Goal: Task Accomplishment & Management: Complete application form

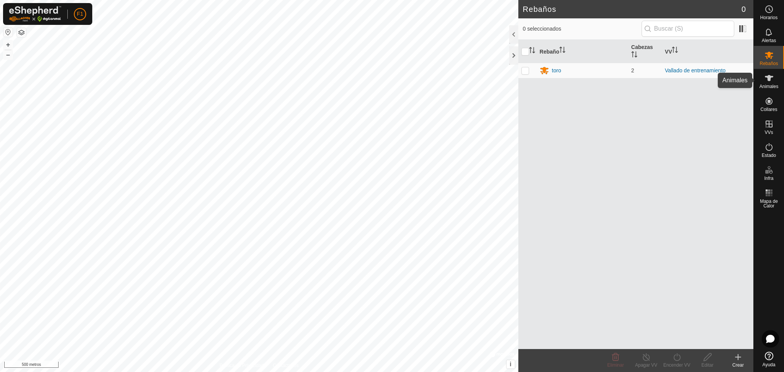
drag, startPoint x: 769, startPoint y: 78, endPoint x: 768, endPoint y: 74, distance: 4.1
click at [768, 74] on icon at bounding box center [769, 78] width 9 height 9
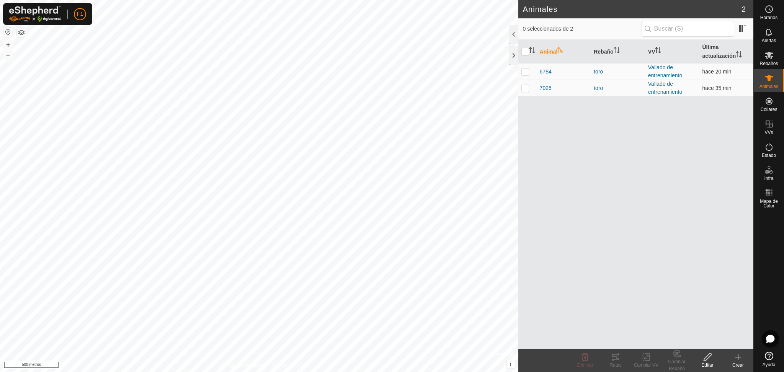
click at [546, 69] on font "6784" at bounding box center [546, 72] width 12 height 6
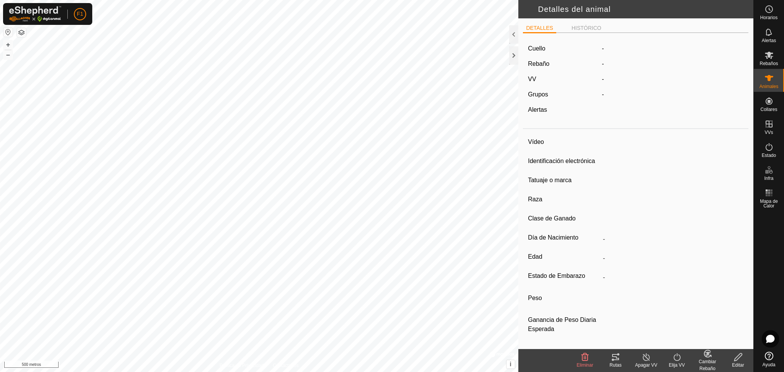
type input "6784"
type input "000000307026784"
type input "Campana"
type input "-"
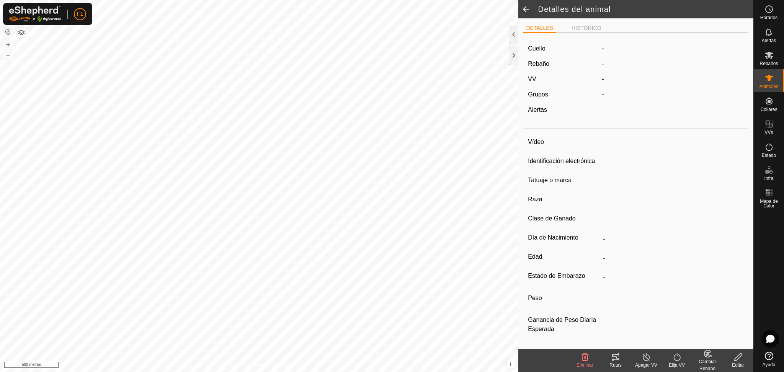
type input "0 kg"
type input "-"
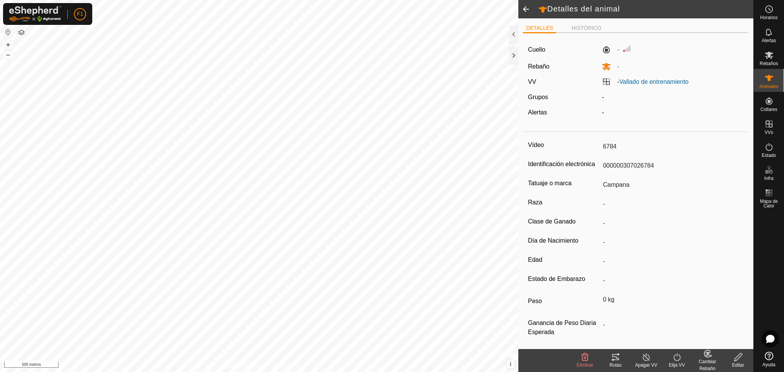
scroll to position [2, 0]
click at [566, 184] on font "Tatuaje o marca" at bounding box center [550, 181] width 44 height 7
click at [600, 184] on input "Campana" at bounding box center [672, 183] width 144 height 13
click at [739, 360] on icon at bounding box center [739, 357] width 10 height 9
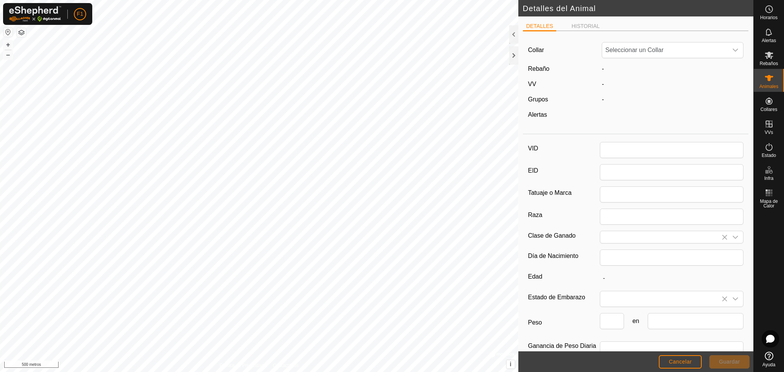
type input "6784"
type input "000000307026784"
type input "Campana"
type input "0"
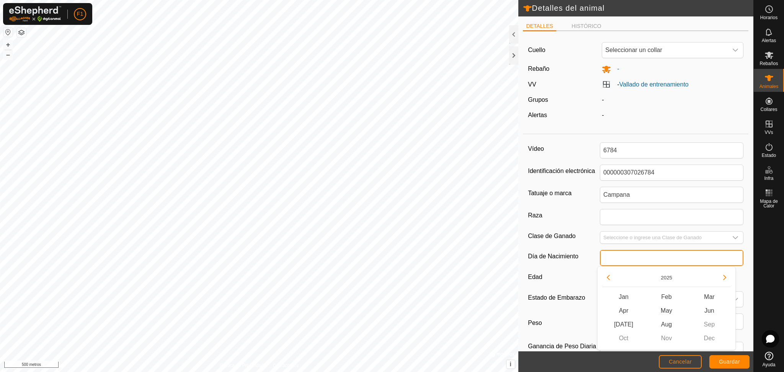
click at [625, 259] on input "text" at bounding box center [672, 258] width 144 height 16
click at [660, 257] on input "[DATE]" at bounding box center [672, 258] width 144 height 16
click at [648, 264] on input "[DATE]" at bounding box center [672, 258] width 144 height 16
click at [618, 257] on input "[DATE]" at bounding box center [672, 258] width 144 height 16
type input "12-112013"
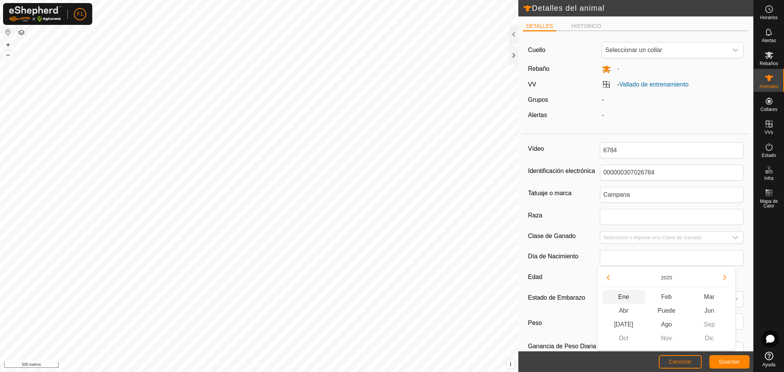
click at [642, 295] on span "Ene" at bounding box center [623, 297] width 43 height 14
type input "01/2025"
type input "7 months"
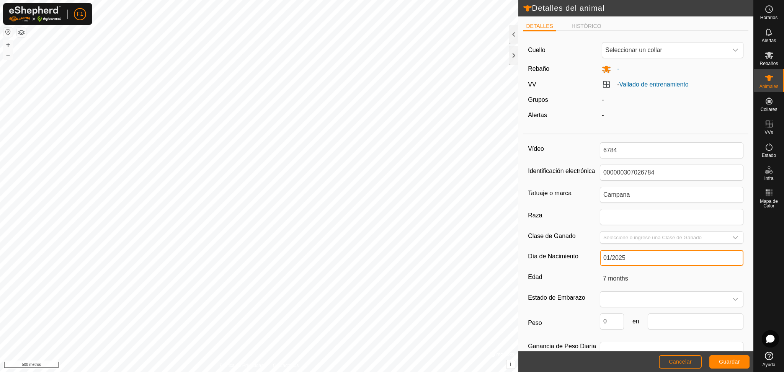
click at [628, 255] on input "01/2025" at bounding box center [672, 258] width 144 height 16
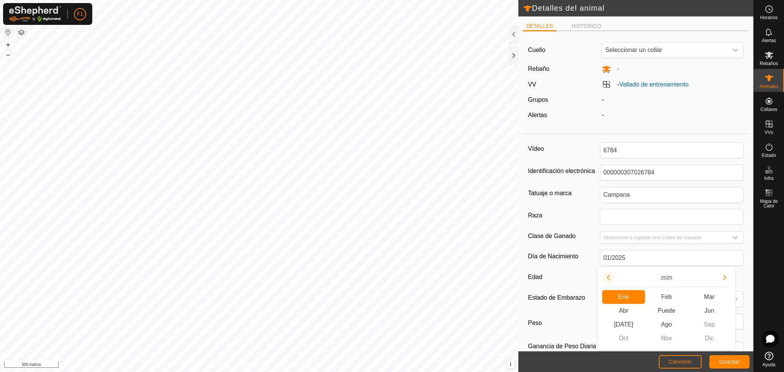
click at [610, 273] on button "Año anterior" at bounding box center [608, 277] width 12 height 12
click at [665, 276] on button "2025" at bounding box center [667, 277] width 18 height 9
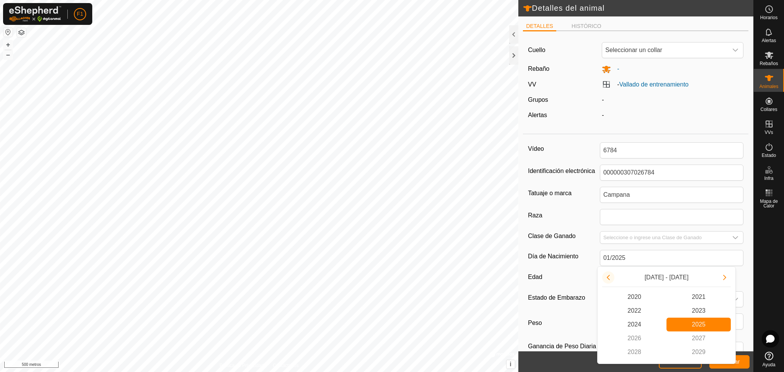
click at [611, 277] on button "Previous Decade" at bounding box center [608, 277] width 12 height 12
click at [689, 312] on span "2013" at bounding box center [699, 311] width 64 height 14
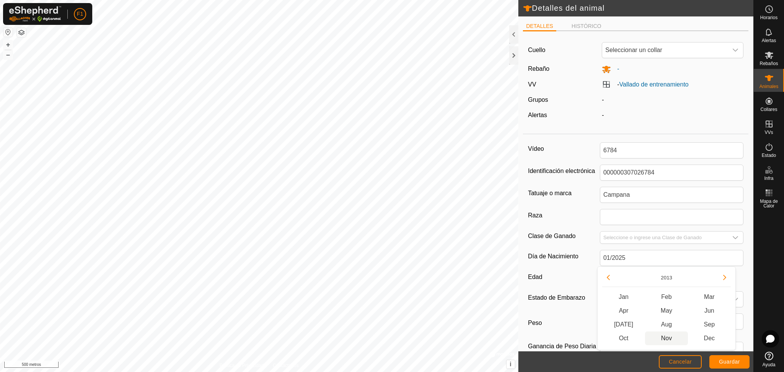
click at [670, 342] on span "Nov" at bounding box center [666, 339] width 43 height 14
type input "11/2013"
type input "11 years 11 months"
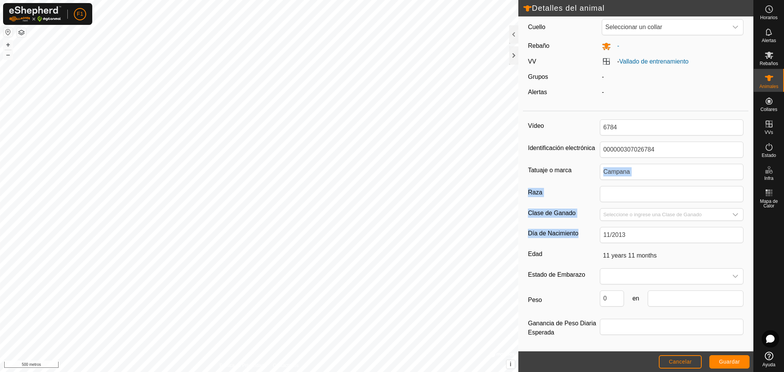
drag, startPoint x: 740, startPoint y: 224, endPoint x: 739, endPoint y: 175, distance: 49.4
click at [739, 175] on div "DETALLES HISTÓRICO Cuello Seleccionar un collar Rebaño - VV - Vallado de entren…" at bounding box center [635, 183] width 235 height 335
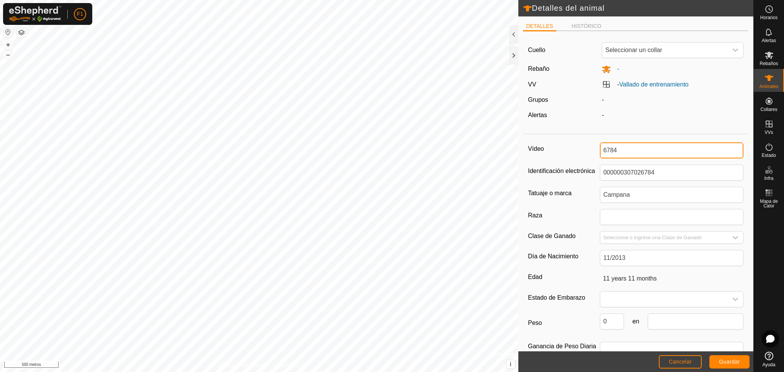
drag, startPoint x: 621, startPoint y: 150, endPoint x: 584, endPoint y: 156, distance: 37.6
click at [584, 156] on div "Vídeo 6784" at bounding box center [636, 150] width 216 height 16
type input "c"
click at [584, 156] on div "Vídeo" at bounding box center [636, 150] width 216 height 16
click at [613, 155] on input "Vídeo" at bounding box center [672, 150] width 144 height 16
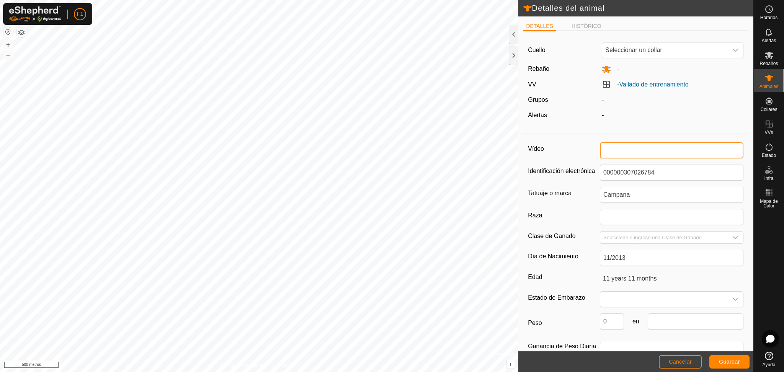
type input "c"
click at [611, 153] on input "Vídeo" at bounding box center [672, 150] width 144 height 16
click at [725, 363] on font "Guardar" at bounding box center [729, 362] width 21 height 6
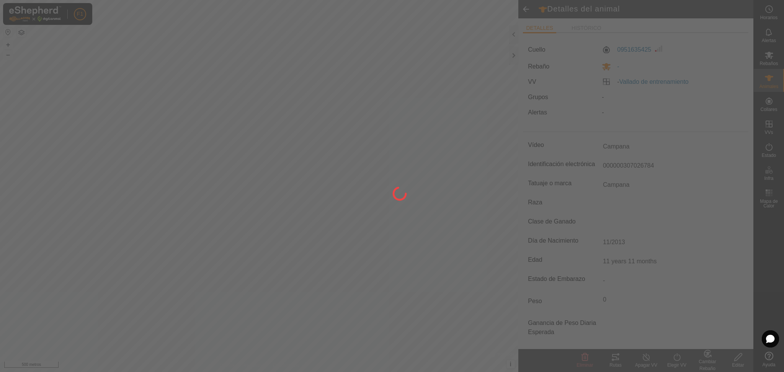
type input "6784"
type input "-"
type input "0 kg"
type input "-"
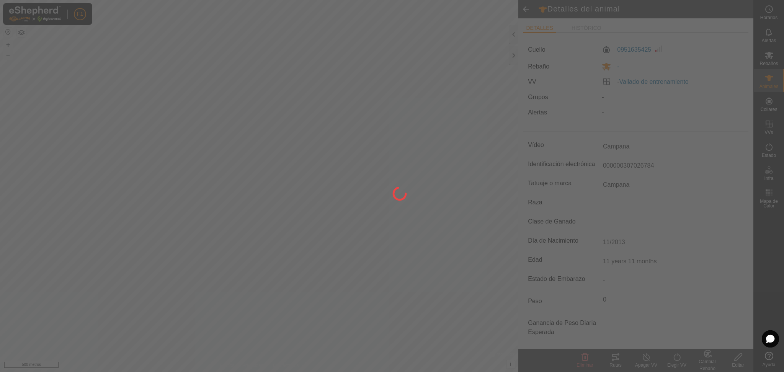
type input "-"
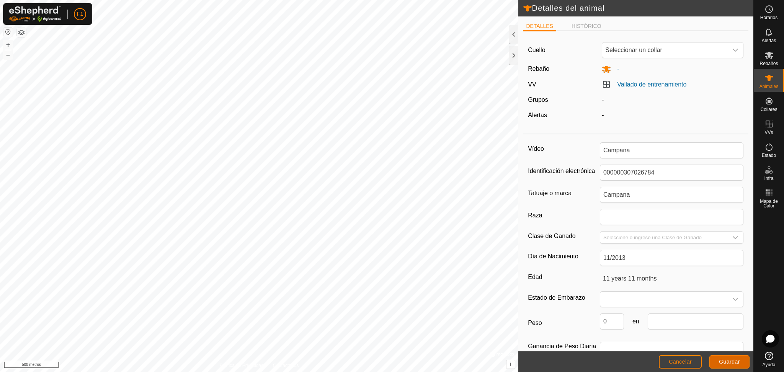
click at [730, 361] on font "Guardar" at bounding box center [729, 362] width 21 height 6
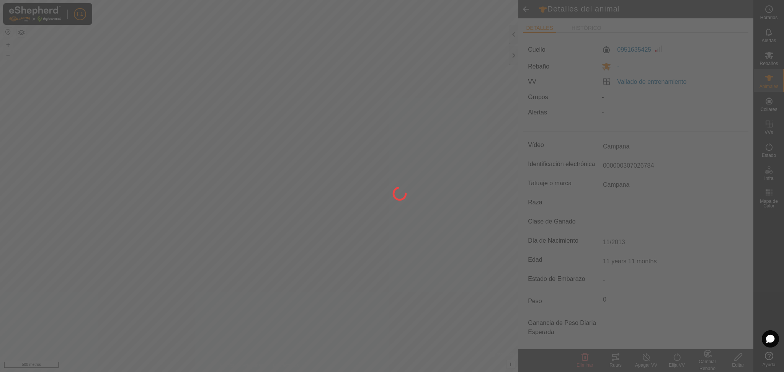
type input "-"
type input "0 kg"
type input "-"
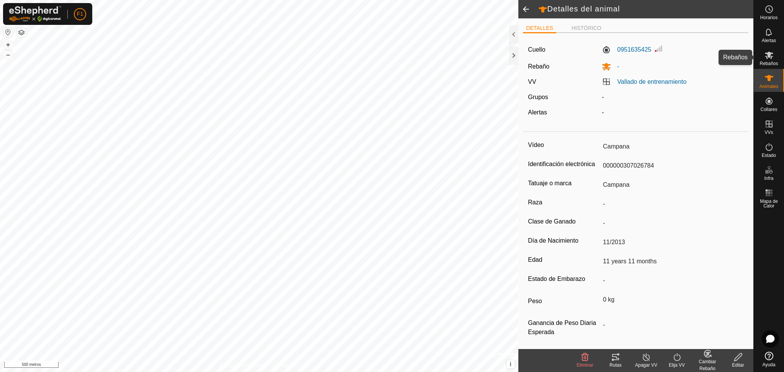
click at [768, 55] on icon at bounding box center [769, 55] width 8 height 7
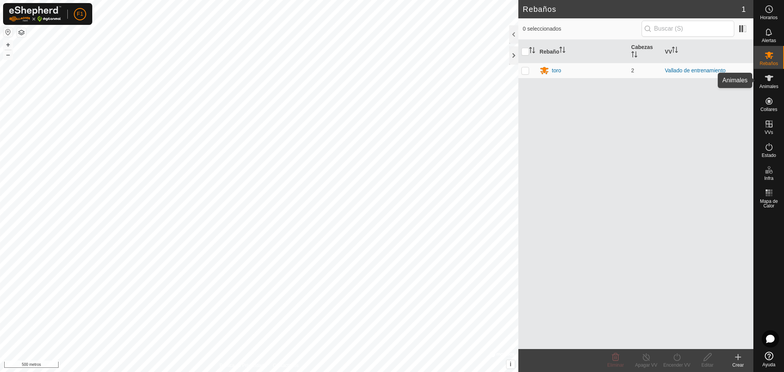
click at [763, 82] on es-animals-svg-icon at bounding box center [769, 78] width 14 height 12
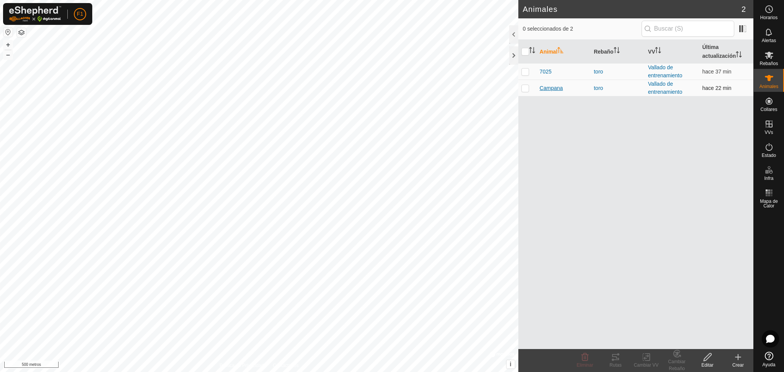
click at [547, 89] on font "Campana" at bounding box center [551, 88] width 23 height 6
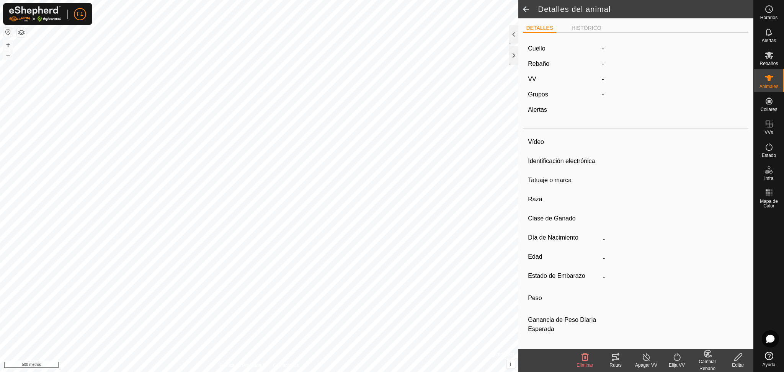
type input "Campana"
type input "000000307026784"
type input "Campana"
type input "-"
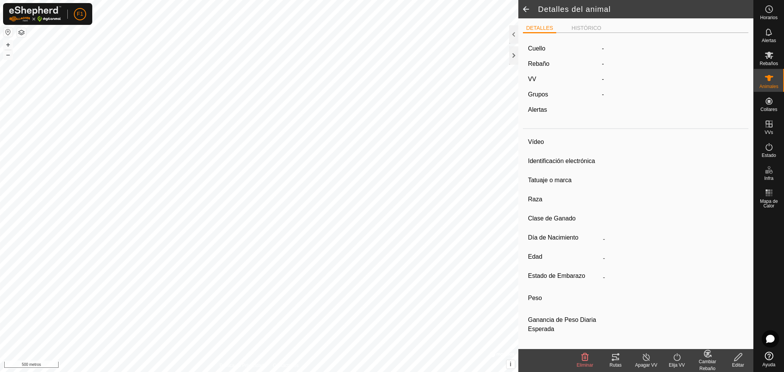
type input "11/2013"
type input "11 years 11 months"
type input "0 kg"
type input "-"
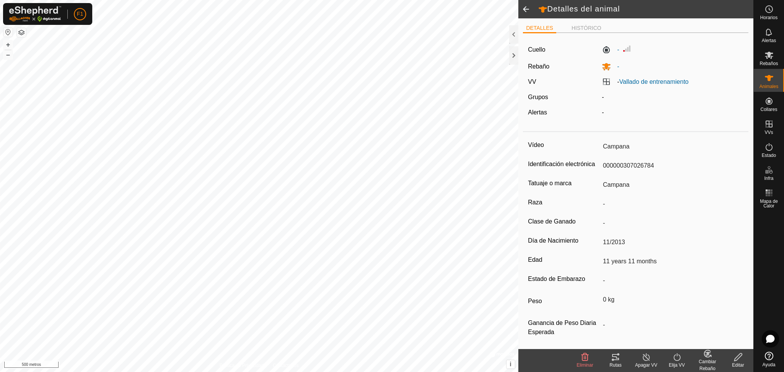
click at [741, 363] on font "Editar" at bounding box center [738, 365] width 12 height 5
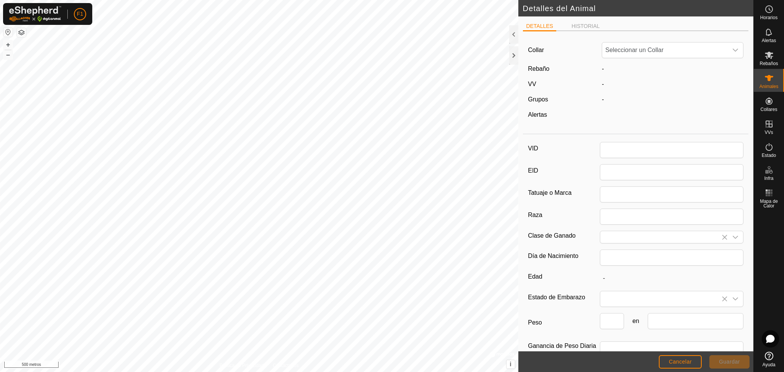
type input "Campana"
type input "000000307026784"
type input "Campana"
type input "11/2013"
type input "11 years 11 months"
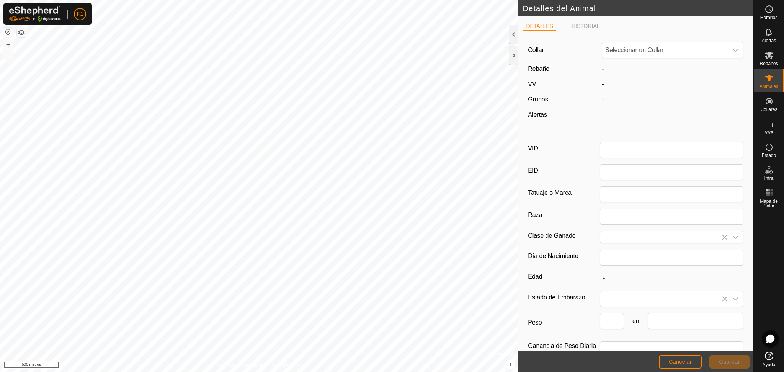
type input "0"
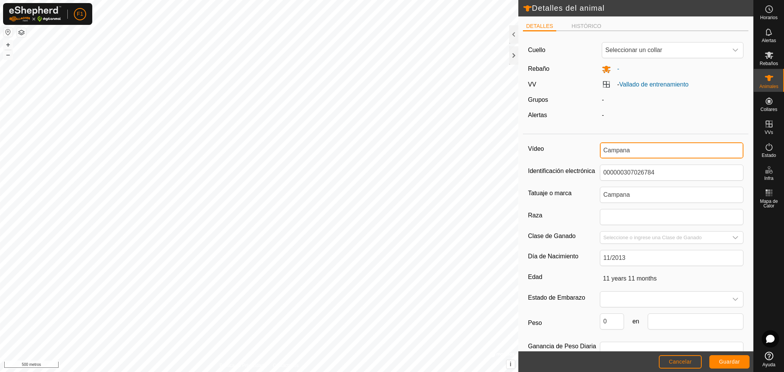
click at [632, 152] on input "Campana" at bounding box center [672, 150] width 144 height 16
type input "C"
click at [730, 358] on button "Guardar" at bounding box center [729, 361] width 40 height 13
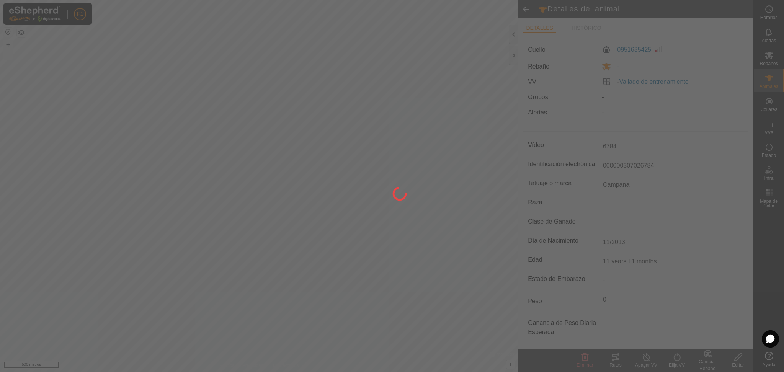
type input "6784"
type input "-"
type input "0 kg"
type input "-"
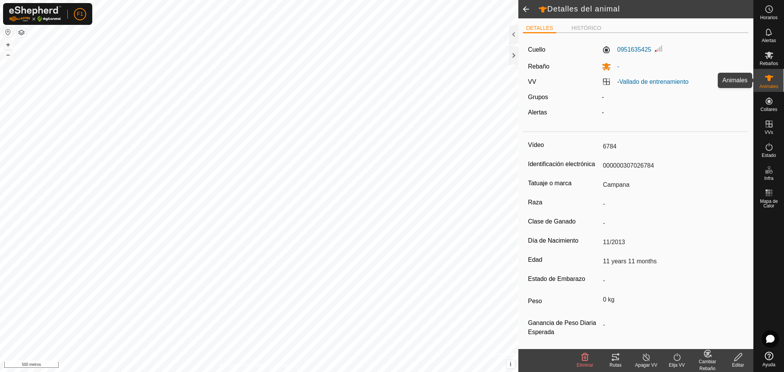
click at [773, 77] on icon at bounding box center [769, 78] width 9 height 9
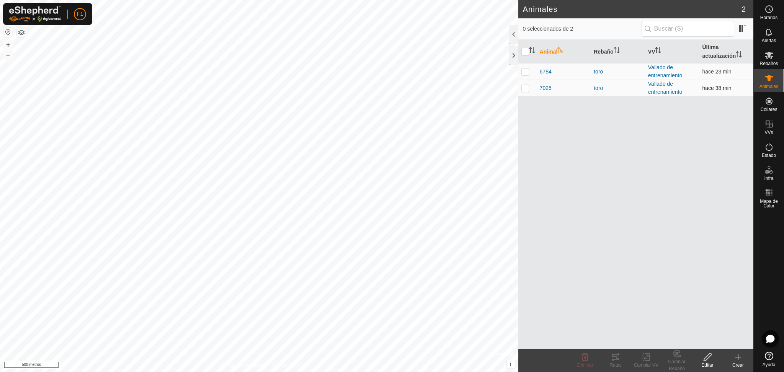
click at [525, 91] on p-checkbox at bounding box center [525, 88] width 8 height 6
click at [711, 361] on icon at bounding box center [708, 357] width 10 height 9
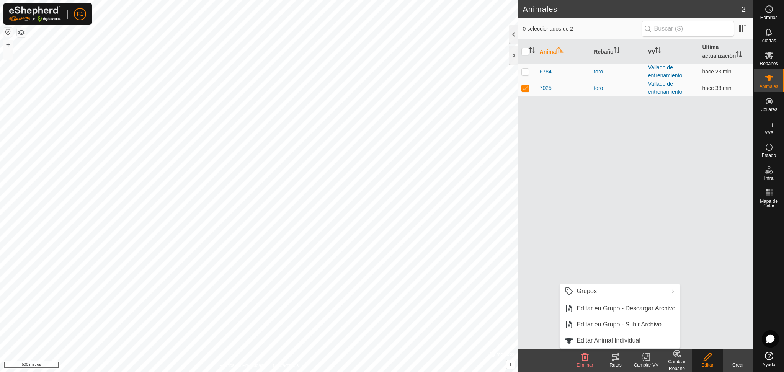
click at [706, 357] on icon at bounding box center [708, 357] width 8 height 8
click at [523, 91] on p-tablecheckbox at bounding box center [525, 88] width 8 height 6
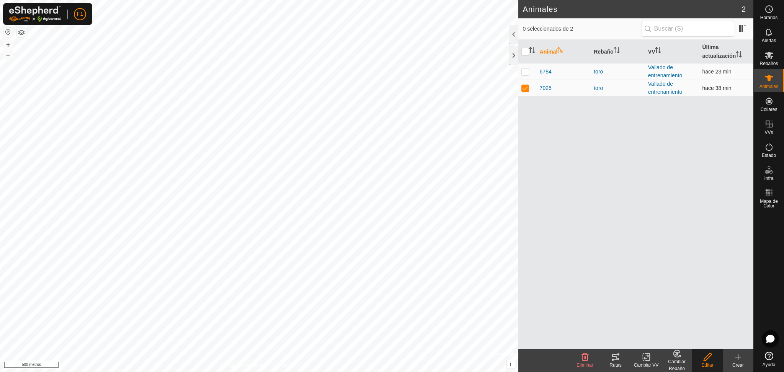
checkbox input "false"
click at [544, 87] on font "7025" at bounding box center [546, 88] width 12 height 6
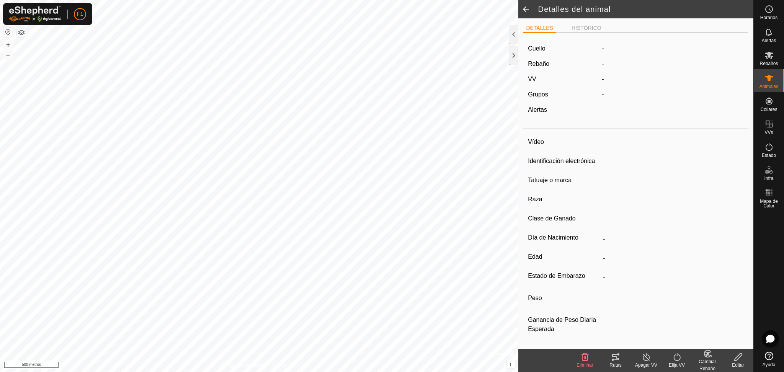
type input "7025"
type input "000030811687025"
type input "Macho"
type input "-"
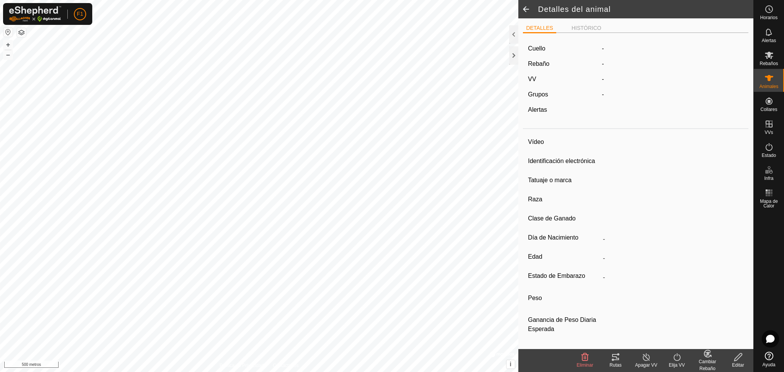
type input "0 kg"
type input "-"
click at [735, 361] on icon at bounding box center [739, 357] width 10 height 9
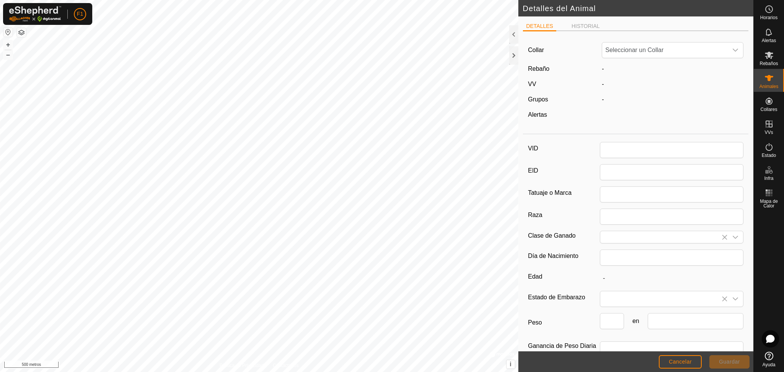
type input "7025"
type input "000030811687025"
type input "Macho"
type input "0"
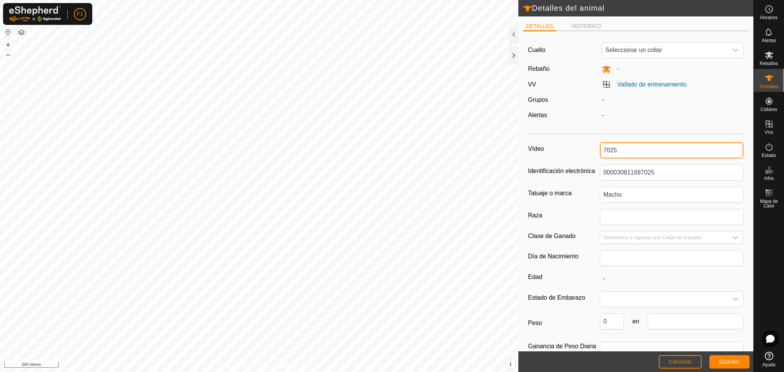
drag, startPoint x: 621, startPoint y: 146, endPoint x: 586, endPoint y: 146, distance: 34.8
click at [586, 146] on div "Vídeo 7025" at bounding box center [636, 150] width 216 height 16
click at [513, 36] on div at bounding box center [513, 34] width 9 height 18
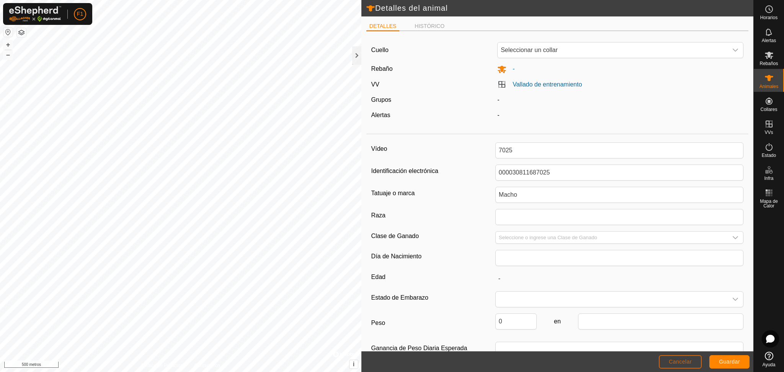
click at [684, 368] on button "Cancelar" at bounding box center [680, 361] width 43 height 13
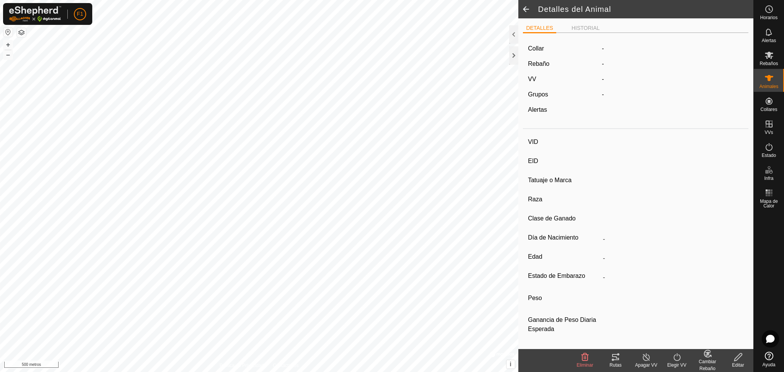
type input "7025"
type input "000030811687025"
type input "Macho"
type input "-"
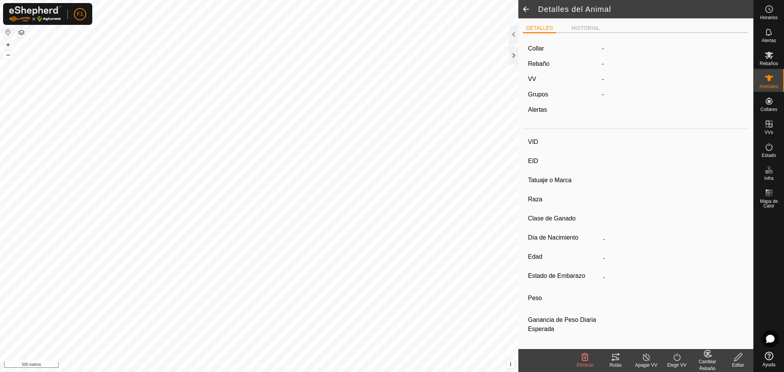
type input "0 kg"
type input "-"
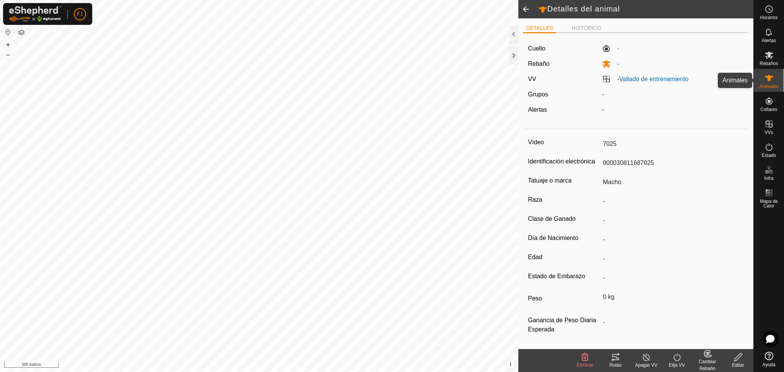
click at [770, 79] on icon at bounding box center [769, 78] width 8 height 6
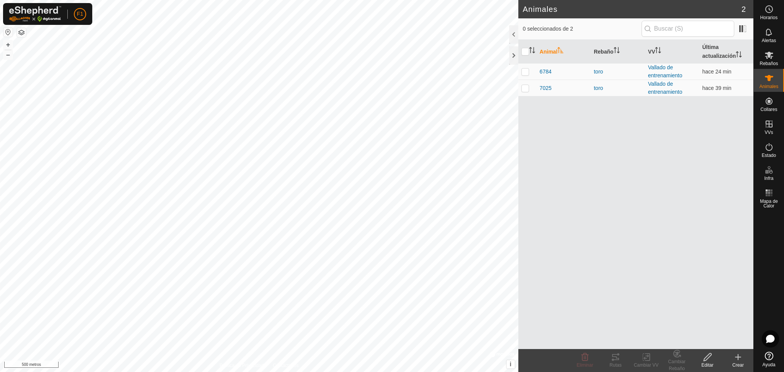
click at [749, 28] on div "0 seleccionados de 2" at bounding box center [635, 28] width 235 height 21
click at [747, 29] on span at bounding box center [743, 29] width 12 height 12
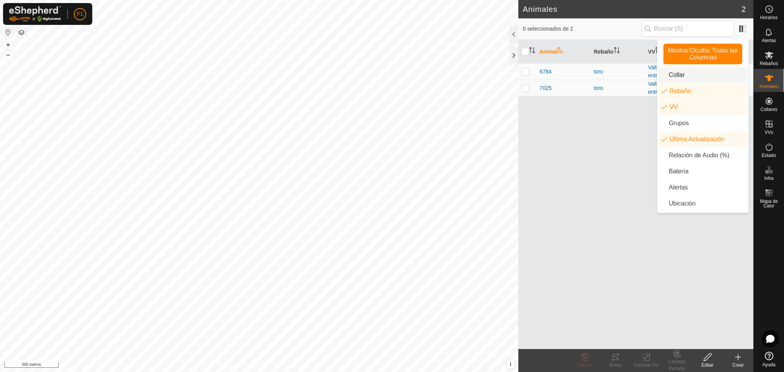
click at [694, 75] on li "Collar" at bounding box center [703, 74] width 88 height 15
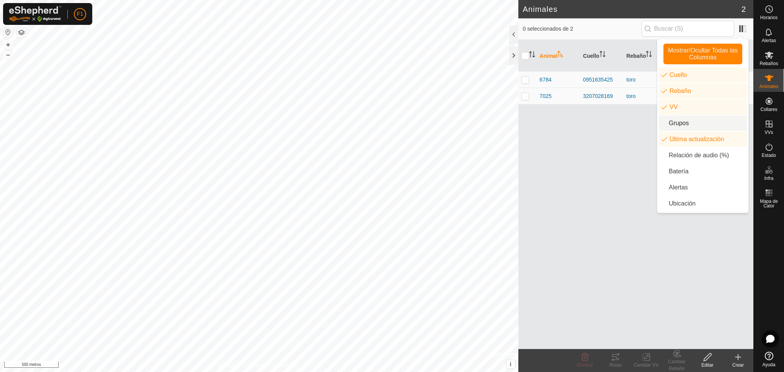
click at [672, 118] on li "Grupos" at bounding box center [703, 123] width 88 height 15
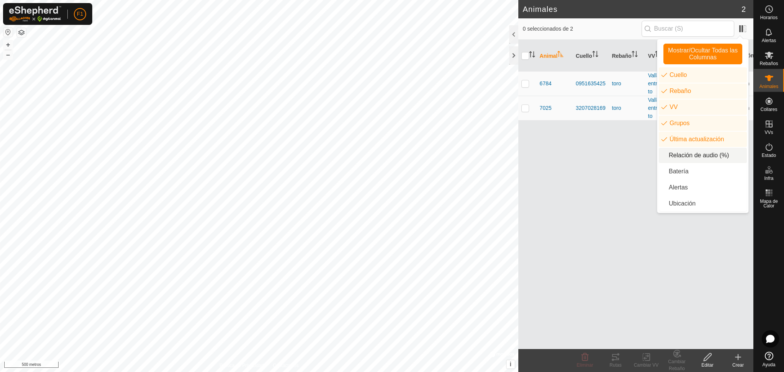
click at [667, 158] on li "Relación de audio (%)" at bounding box center [703, 155] width 88 height 15
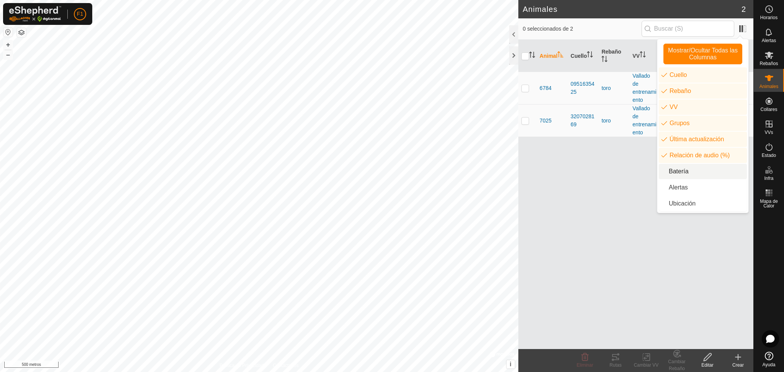
click at [673, 177] on li "Batería" at bounding box center [703, 171] width 88 height 15
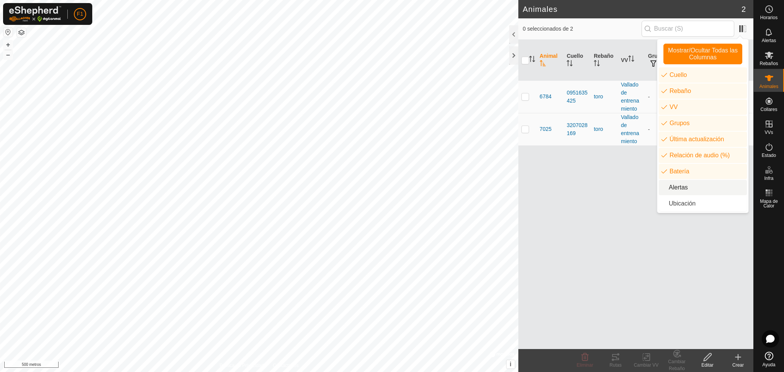
click at [674, 184] on li "Alertas" at bounding box center [703, 187] width 88 height 15
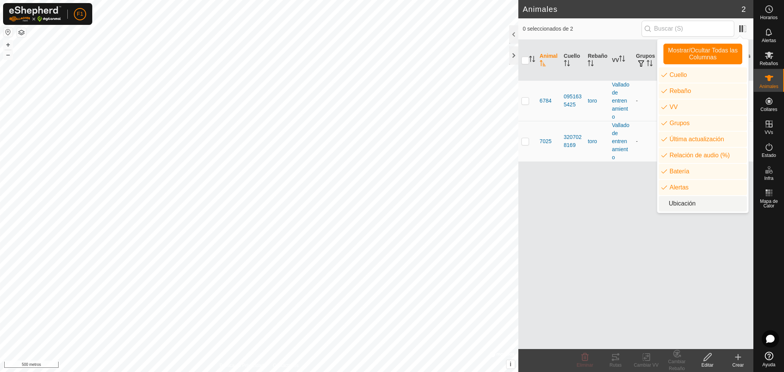
click at [667, 207] on li "Ubicación" at bounding box center [703, 203] width 88 height 15
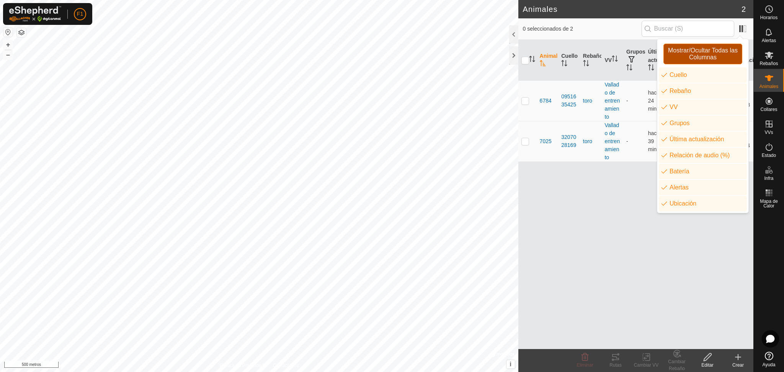
click at [701, 54] on font "Mostrar/Ocultar Todas las Columnas" at bounding box center [703, 53] width 70 height 13
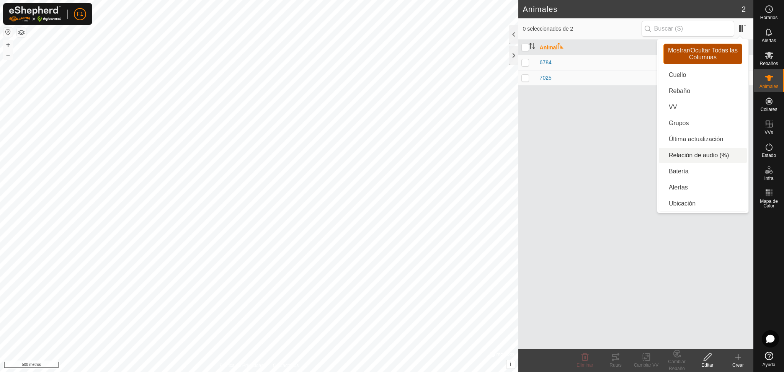
click at [701, 54] on font "Mostrar/Ocultar Todas las Columnas" at bounding box center [703, 53] width 70 height 13
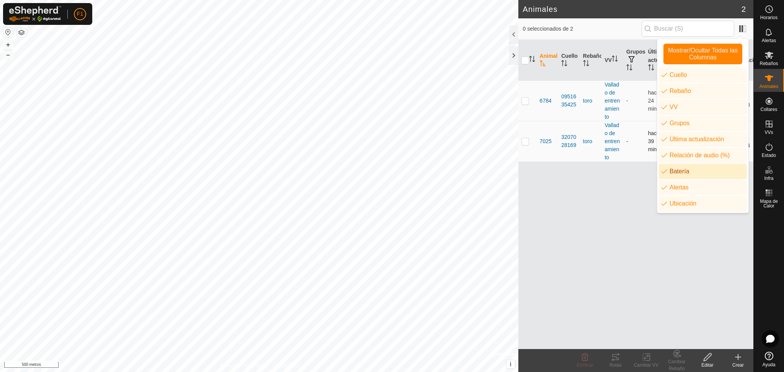
click at [631, 157] on td "-" at bounding box center [634, 141] width 22 height 41
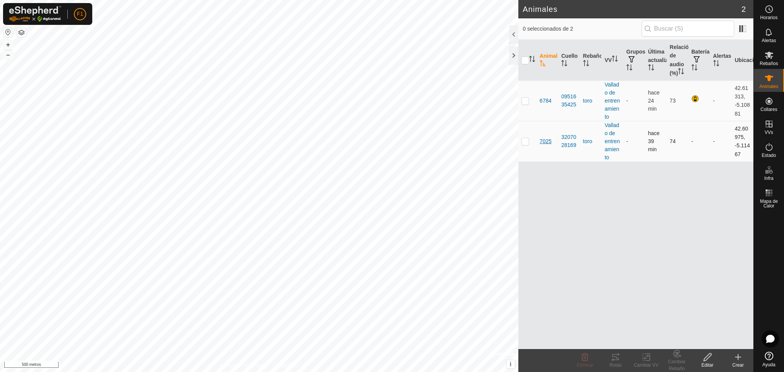
click at [546, 139] on font "7025" at bounding box center [546, 141] width 12 height 6
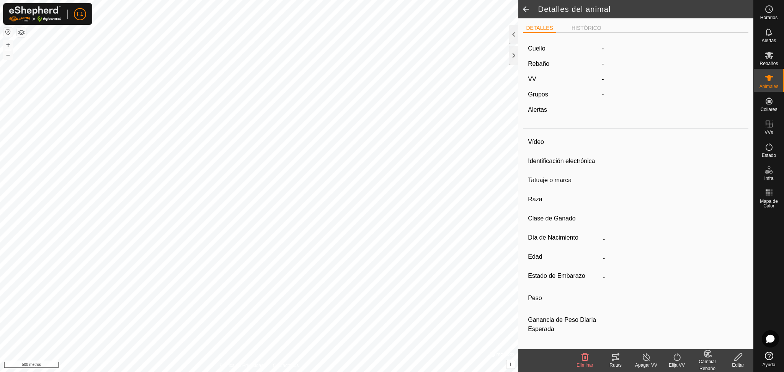
type input "7025"
type input "000030811687025"
type input "Macho"
type input "-"
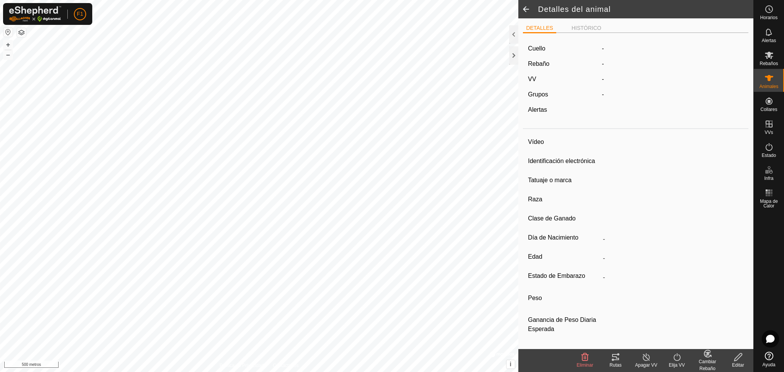
type input "0 kg"
type input "-"
click at [742, 359] on icon at bounding box center [739, 357] width 10 height 9
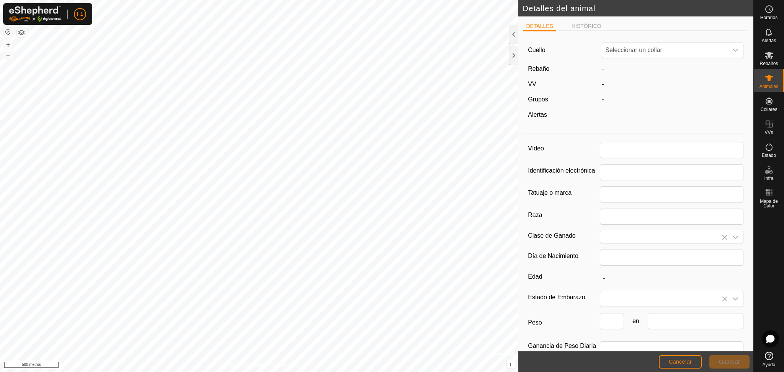
type input "7025"
type input "000030811687025"
type input "Macho"
type input "0"
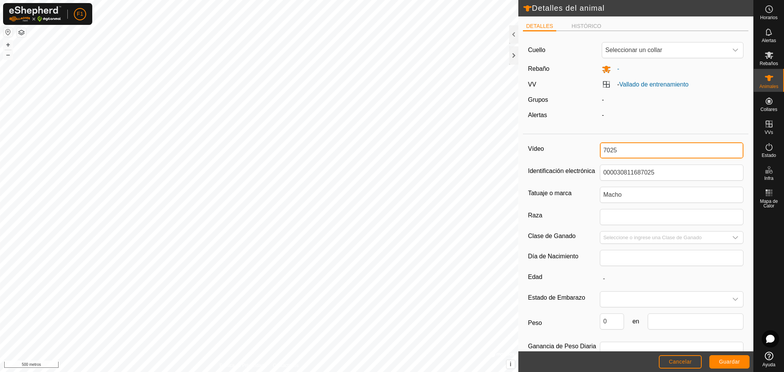
drag, startPoint x: 621, startPoint y: 146, endPoint x: 593, endPoint y: 146, distance: 28.3
click at [593, 146] on div "Vídeo 7025" at bounding box center [636, 150] width 216 height 16
type input "1592"
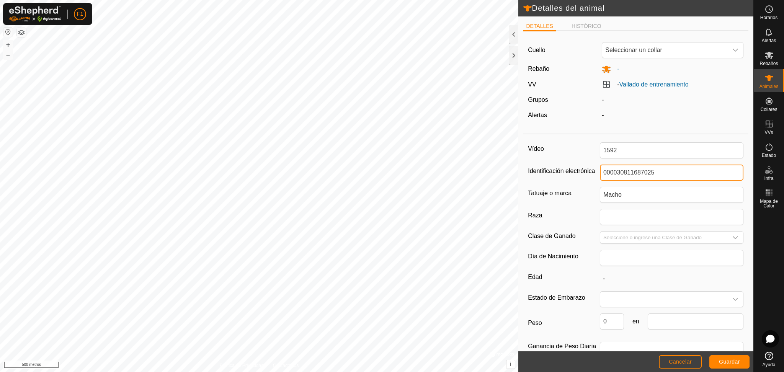
click at [664, 172] on input "000030811687025" at bounding box center [672, 173] width 144 height 16
drag, startPoint x: 653, startPoint y: 177, endPoint x: 615, endPoint y: 173, distance: 38.5
click at [615, 173] on input "000030811687025" at bounding box center [672, 173] width 144 height 16
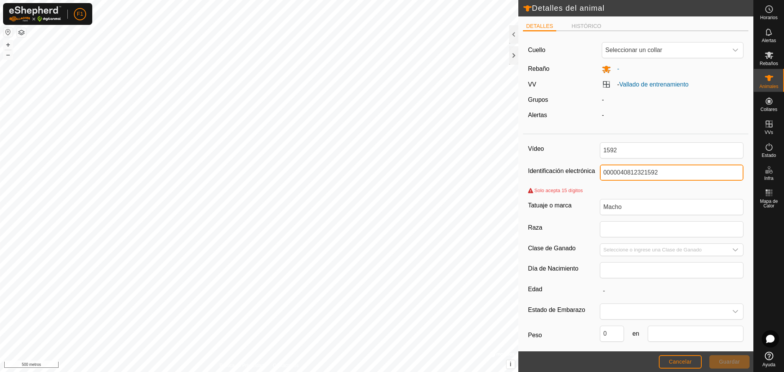
click at [615, 173] on input "0000040812321592" at bounding box center [672, 173] width 144 height 16
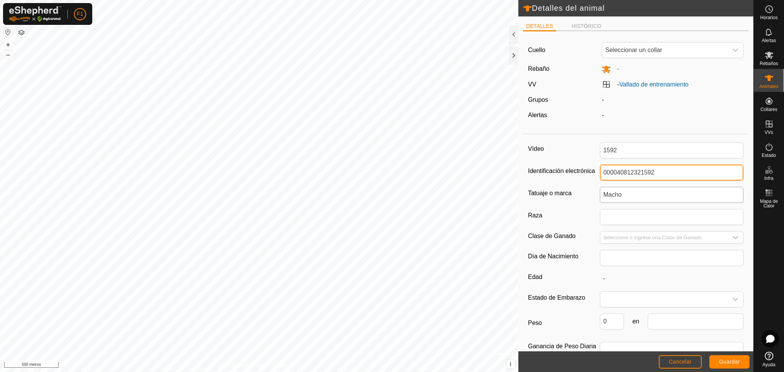
type input "000040812321592"
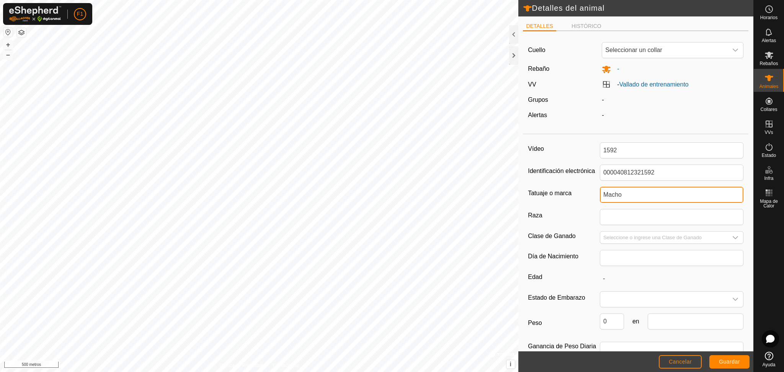
drag, startPoint x: 625, startPoint y: 198, endPoint x: 569, endPoint y: 211, distance: 58.1
click at [569, 211] on div "Vídeo 1592 Identificación electrónica 000040812321592 Tatuaje o marca Macho Raz…" at bounding box center [636, 255] width 226 height 237
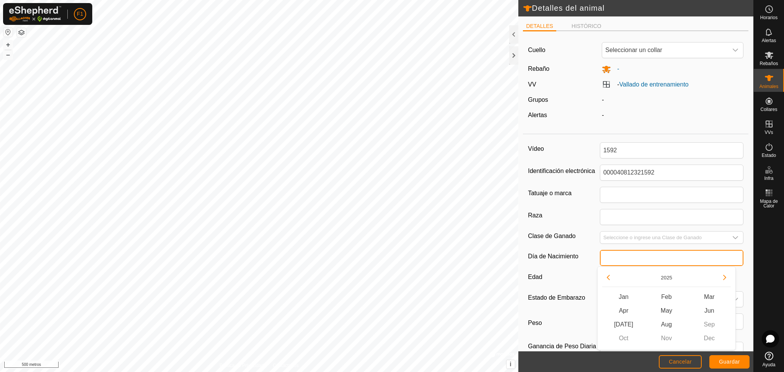
click at [603, 260] on input "text" at bounding box center [672, 258] width 144 height 16
type input "01/2018"
type input "7 years 9 months"
type input "01/2018"
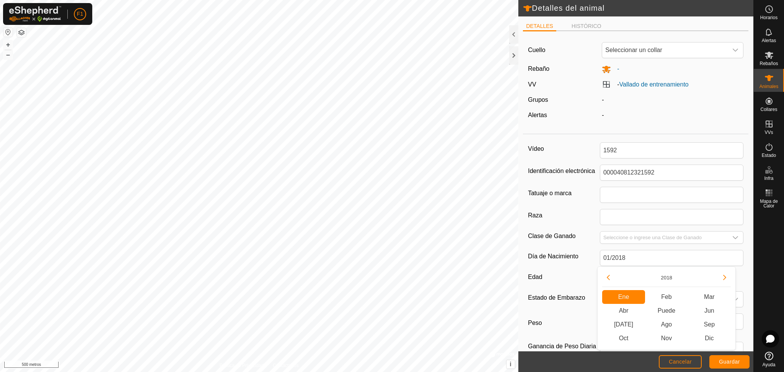
click at [623, 296] on span "Ene Jan" at bounding box center [623, 297] width 43 height 14
click at [726, 362] on font "Guardar" at bounding box center [729, 362] width 21 height 6
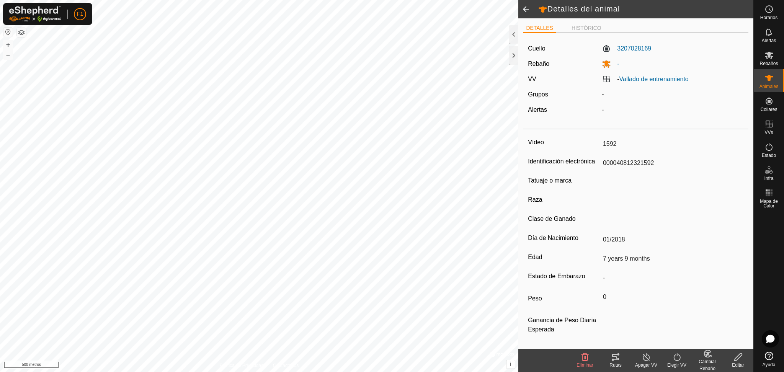
type input "1592"
type input "000040812321592"
type input "-"
type input "7 years 9 months"
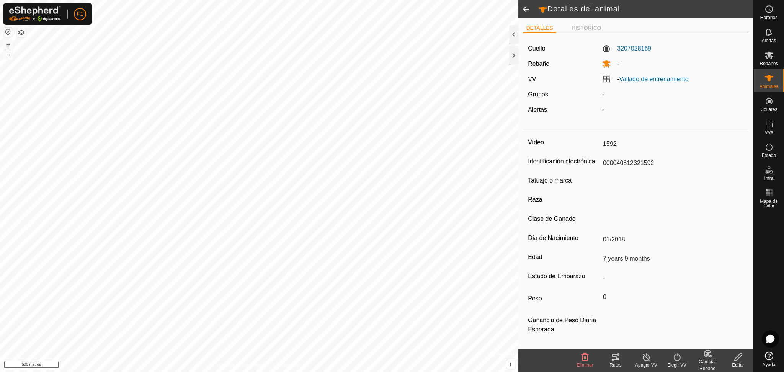
type input "0 kg"
type input "-"
type input "01/2018"
click at [771, 58] on icon at bounding box center [769, 55] width 8 height 7
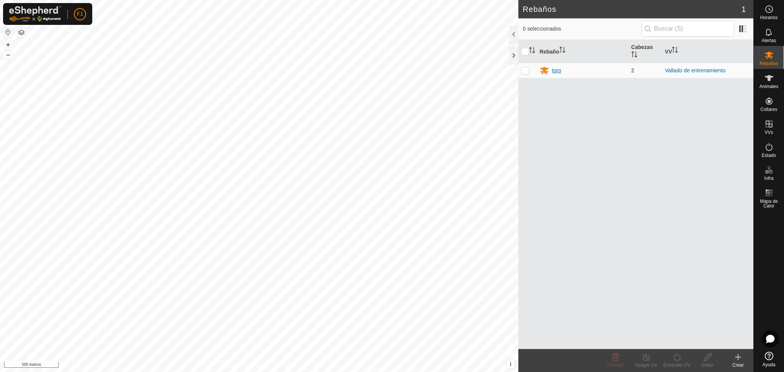
click at [572, 69] on div "toro" at bounding box center [582, 70] width 85 height 9
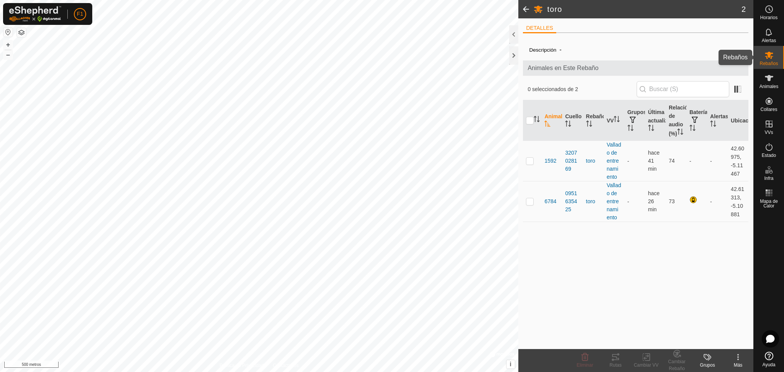
click at [773, 48] on div "Rebaños" at bounding box center [769, 57] width 30 height 23
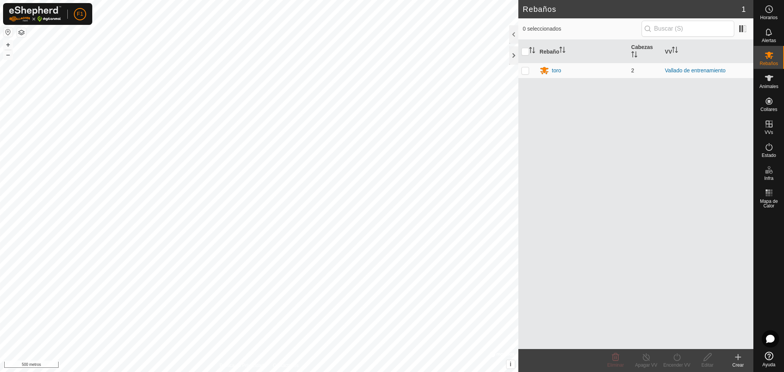
click at [528, 74] on td at bounding box center [527, 70] width 18 height 15
checkbox input "true"
click at [706, 363] on font "Editar" at bounding box center [707, 365] width 12 height 5
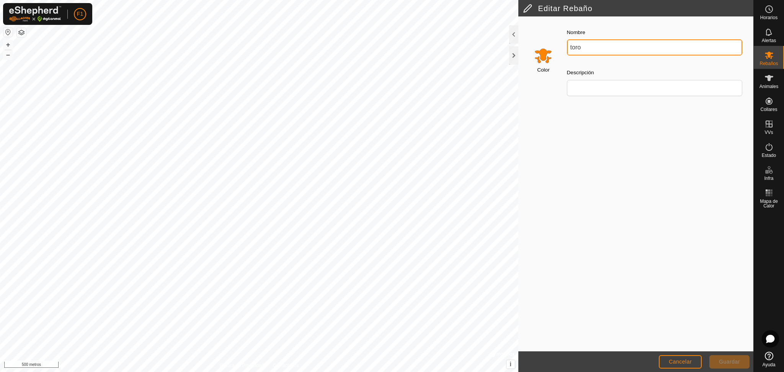
drag, startPoint x: 586, startPoint y: 49, endPoint x: 538, endPoint y: 55, distance: 48.6
click at [538, 55] on div "Color Nombre toro Descripción" at bounding box center [636, 64] width 226 height 87
type input "Vacas"
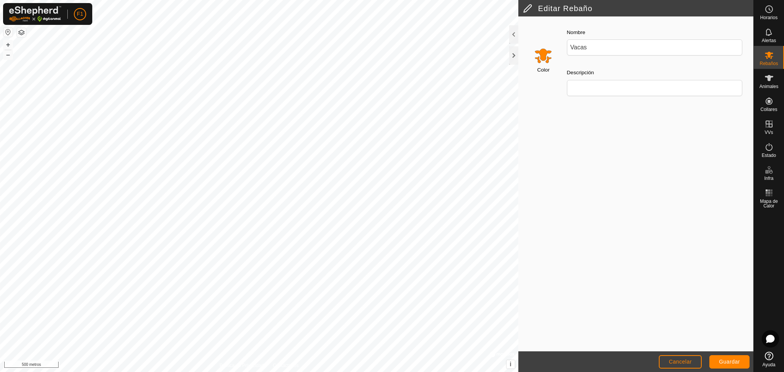
click at [538, 68] on font "Color" at bounding box center [543, 70] width 12 height 6
click at [567, 56] on input "Vacas" at bounding box center [655, 47] width 176 height 16
click at [541, 56] on input "Seleccione un color" at bounding box center [543, 55] width 18 height 18
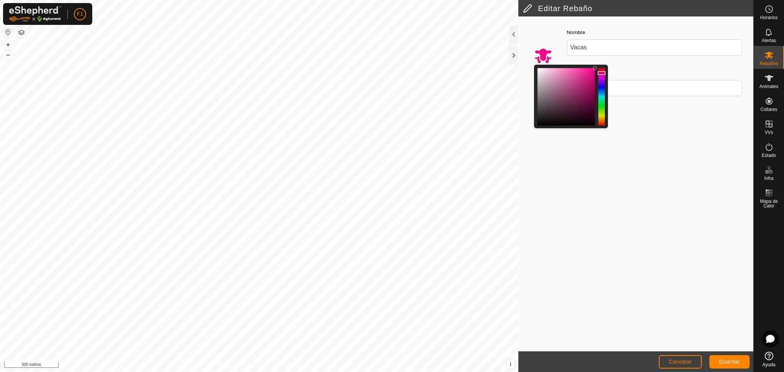
click at [601, 73] on div at bounding box center [601, 96] width 7 height 57
click at [732, 364] on font "Guardar" at bounding box center [729, 362] width 21 height 6
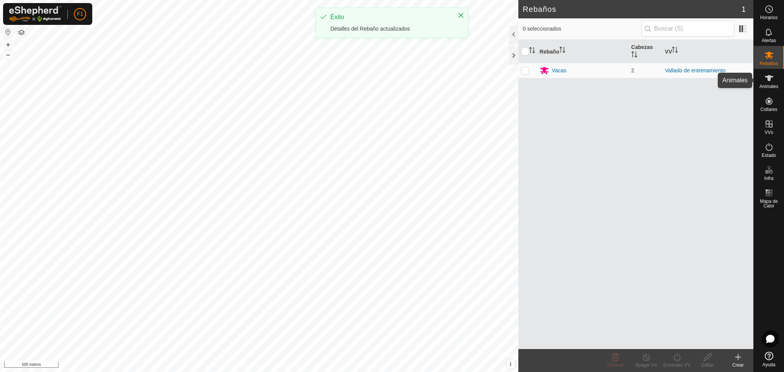
click at [773, 87] on font "Animales" at bounding box center [769, 86] width 19 height 5
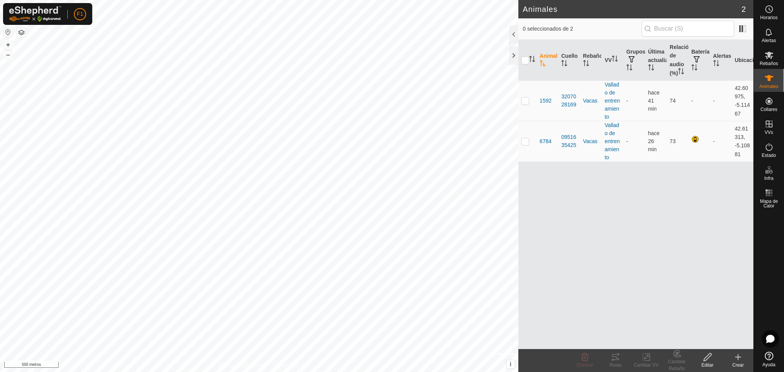
click at [739, 356] on icon at bounding box center [738, 357] width 9 height 9
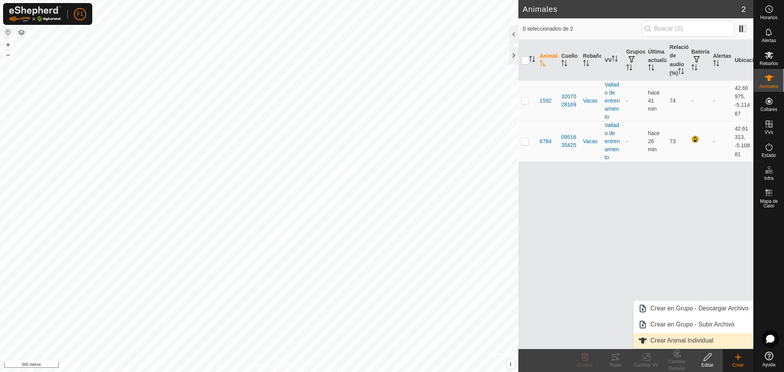
click at [680, 341] on link "Crear Animal Individual" at bounding box center [693, 340] width 119 height 15
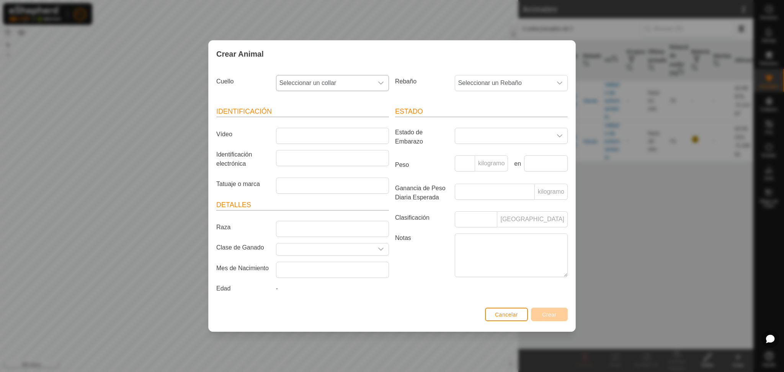
click at [380, 78] on div "disparador desplegable" at bounding box center [380, 82] width 15 height 15
type input "6238"
click at [328, 124] on li "3356156238" at bounding box center [333, 122] width 112 height 15
click at [499, 84] on font "Seleccionar un Rebaño" at bounding box center [490, 83] width 64 height 7
click at [470, 140] on li "Vacas" at bounding box center [512, 138] width 112 height 15
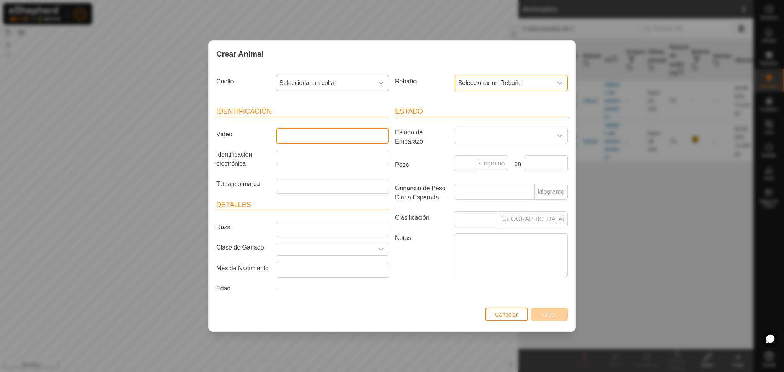
click at [307, 142] on input "Vídeo" at bounding box center [332, 136] width 113 height 16
type input "7497"
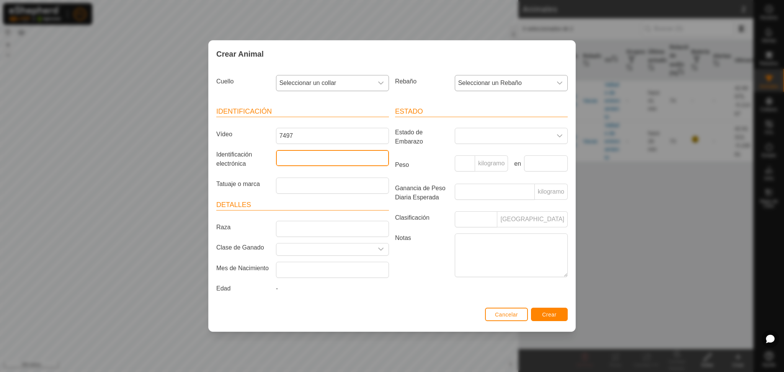
click at [316, 159] on input "Identificación electrónica" at bounding box center [332, 158] width 113 height 16
click at [276, 159] on input "040306557497" at bounding box center [332, 158] width 113 height 16
type input "000040306557497"
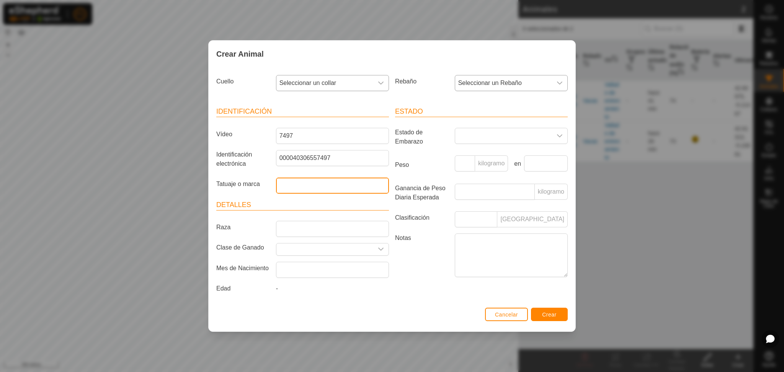
click at [289, 184] on input "Tatuaje o marca" at bounding box center [332, 186] width 113 height 16
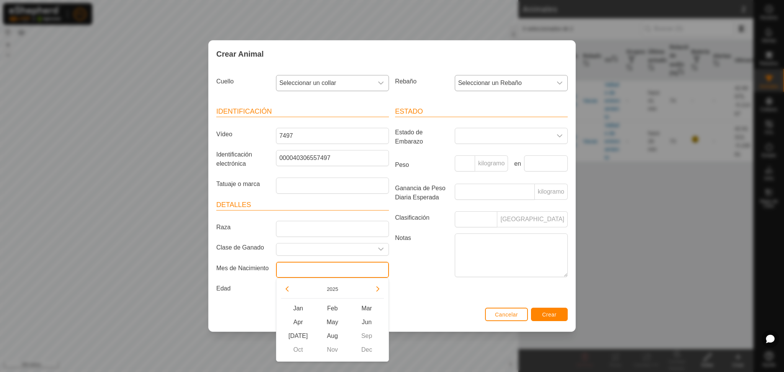
click at [294, 267] on input "text" at bounding box center [332, 270] width 113 height 16
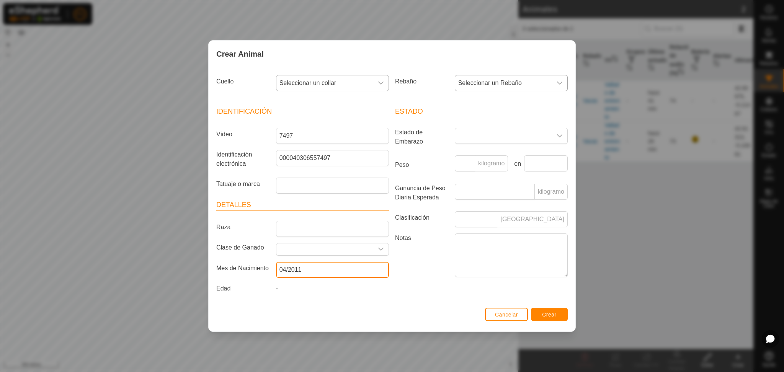
type input "04/2011"
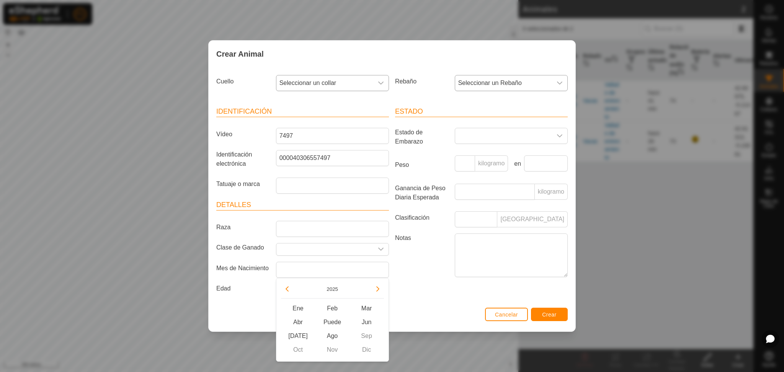
click at [441, 302] on div "Estado Estado de Embarazo Peso kilogramo en Ganancia de Peso Diaria Esperada ki…" at bounding box center [481, 201] width 179 height 208
click at [313, 270] on input "text" at bounding box center [332, 270] width 113 height 16
click at [340, 273] on input "04/2011" at bounding box center [332, 270] width 113 height 16
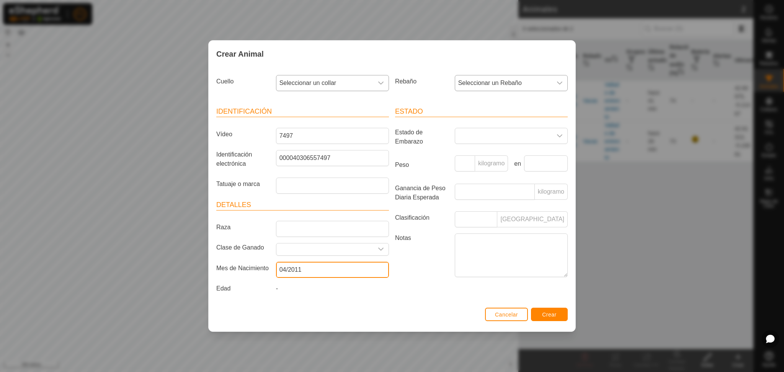
type input "04/2011"
click at [394, 274] on label "Notas" at bounding box center [422, 255] width 60 height 43
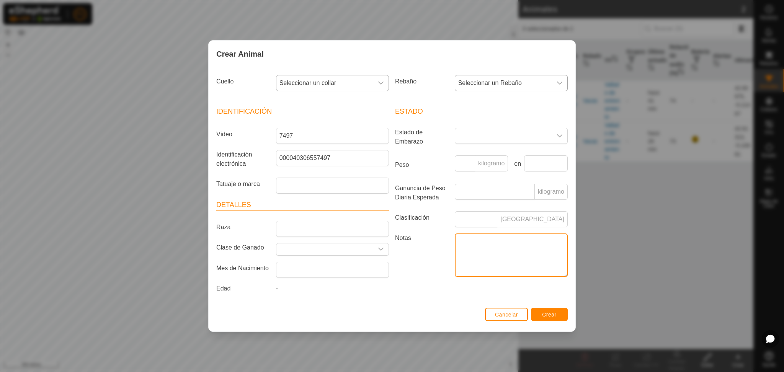
click at [455, 274] on textarea "Notas" at bounding box center [511, 256] width 113 height 44
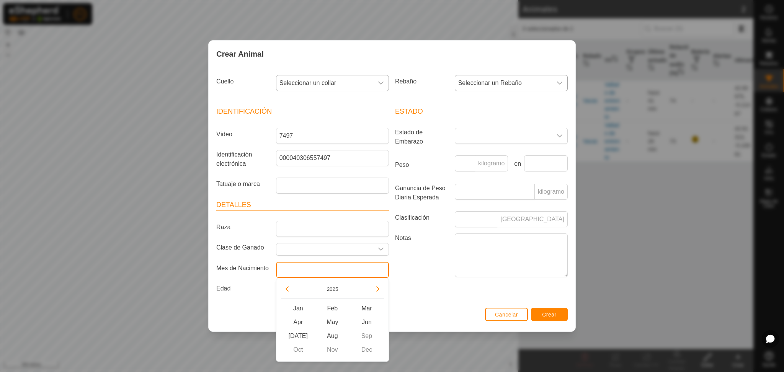
click at [290, 269] on input "text" at bounding box center [332, 270] width 113 height 16
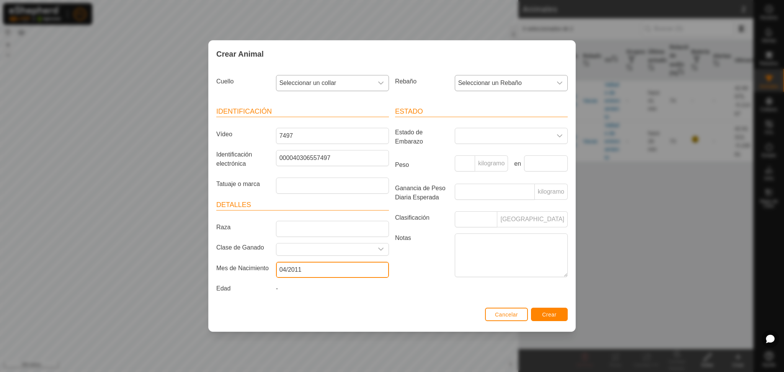
type input "04/2011"
click at [296, 288] on div "-" at bounding box center [332, 290] width 119 height 12
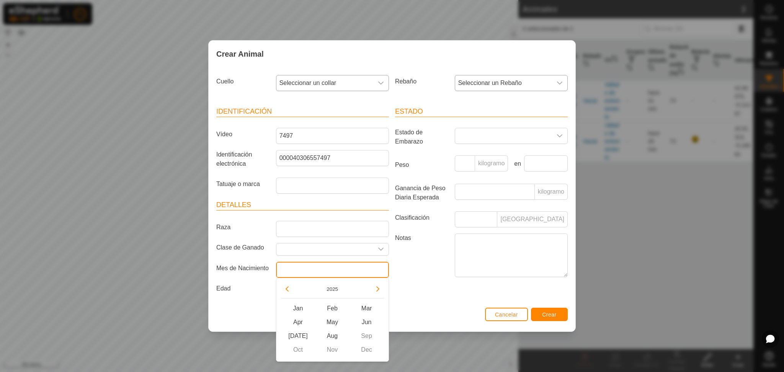
click at [297, 270] on input "text" at bounding box center [332, 270] width 113 height 16
click at [325, 287] on button "2025" at bounding box center [333, 289] width 18 height 9
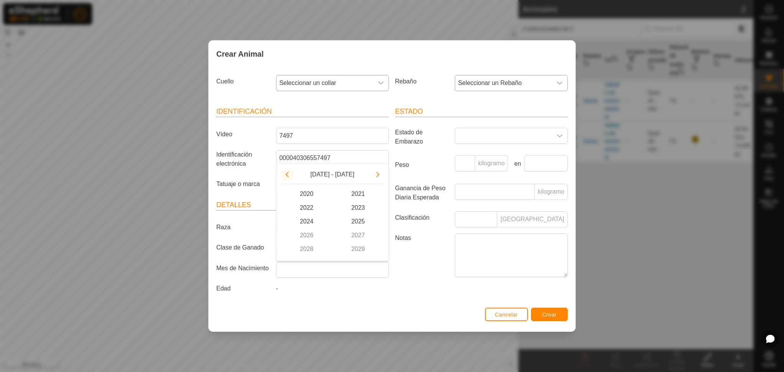
click at [284, 174] on button "Previous Decade" at bounding box center [287, 174] width 12 height 12
click at [316, 218] on span "2014" at bounding box center [307, 222] width 52 height 14
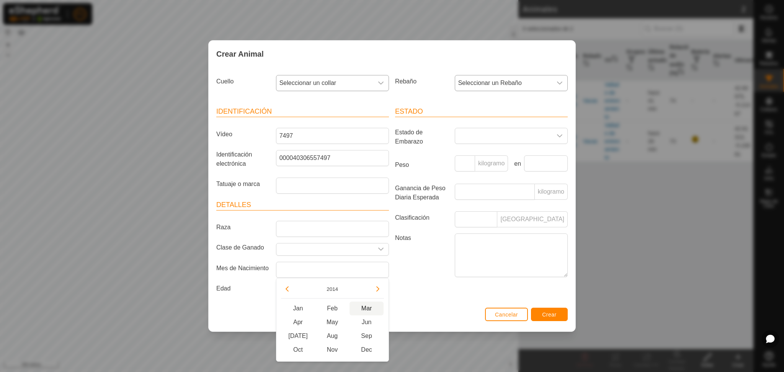
click at [369, 306] on span "Mar" at bounding box center [367, 309] width 34 height 14
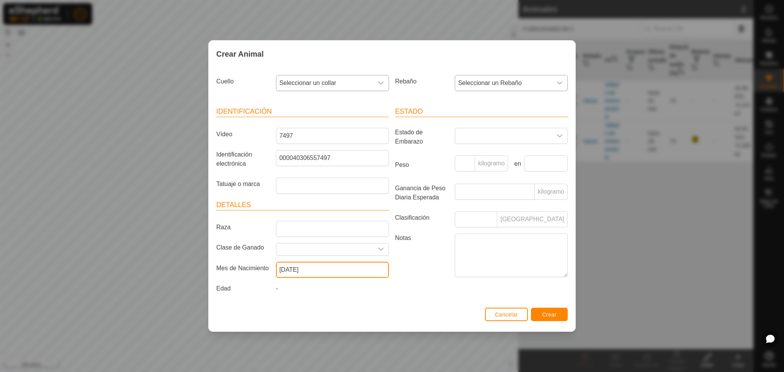
click at [298, 269] on input "March 2014" at bounding box center [332, 270] width 113 height 16
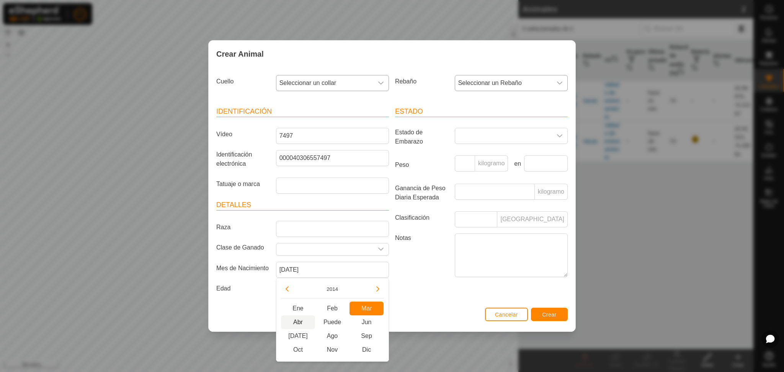
click at [291, 326] on span "Abr" at bounding box center [298, 322] width 34 height 14
type input "April 2014"
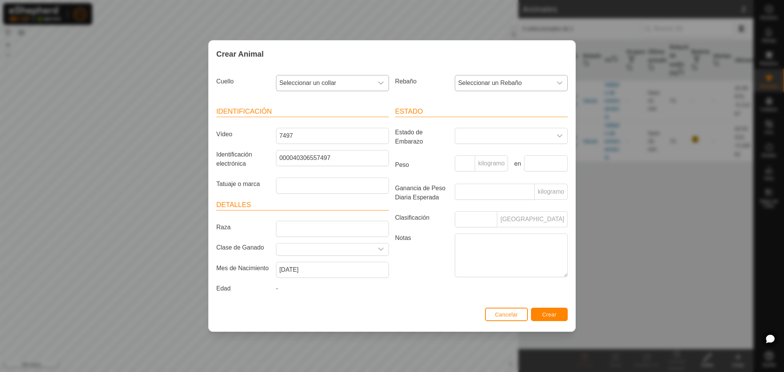
click at [360, 287] on div "-" at bounding box center [332, 290] width 119 height 12
click at [552, 309] on button "Crear" at bounding box center [549, 314] width 37 height 13
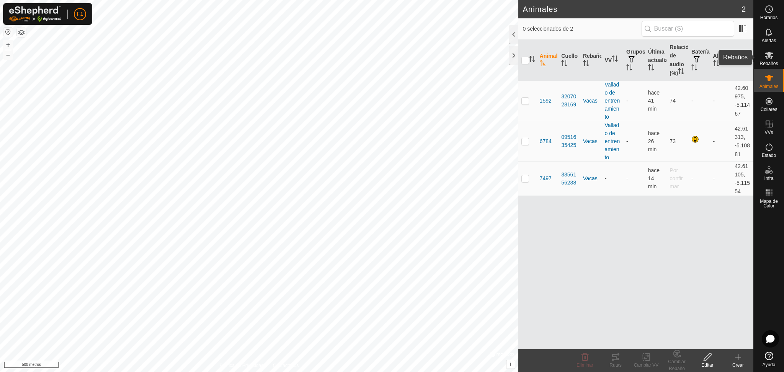
click at [768, 62] on font "Rebaños" at bounding box center [769, 63] width 18 height 5
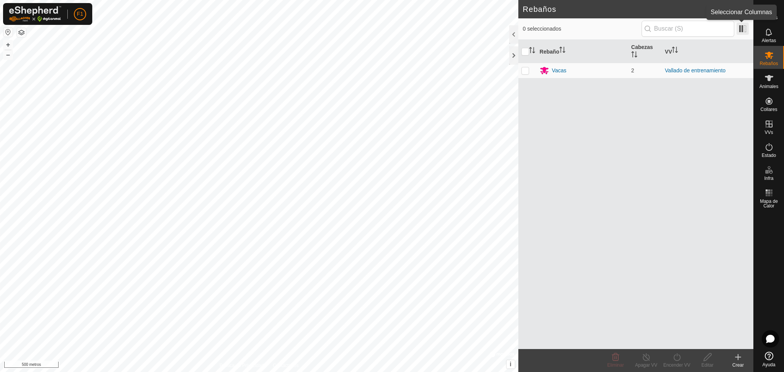
click at [745, 27] on span at bounding box center [743, 29] width 12 height 12
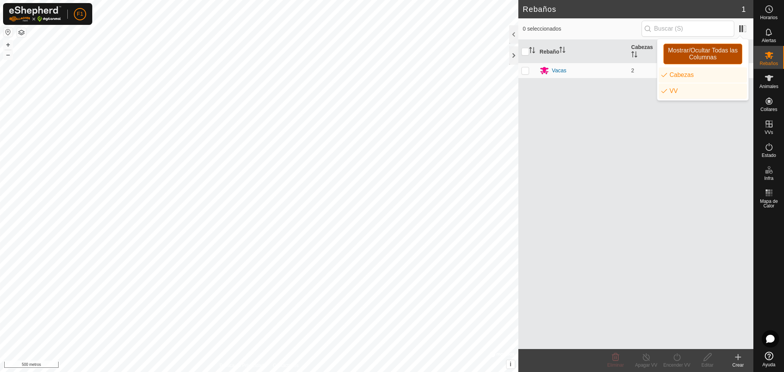
click at [695, 54] on font "Mostrar/Ocultar Todas las Columnas" at bounding box center [703, 53] width 70 height 13
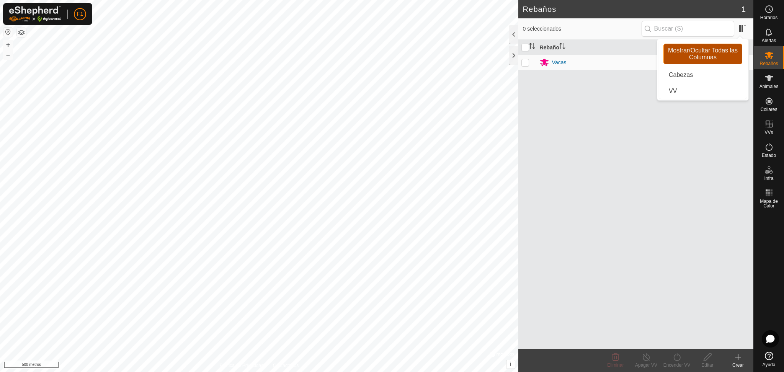
click at [695, 54] on font "Mostrar/Ocultar Todas las Columnas" at bounding box center [703, 53] width 70 height 13
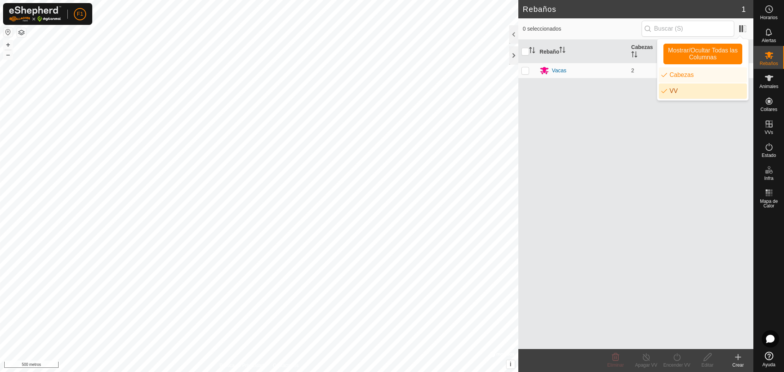
click at [656, 141] on div "Rebaño Cabezas VV Vacas 2 Vallado de entrenamiento" at bounding box center [635, 194] width 235 height 309
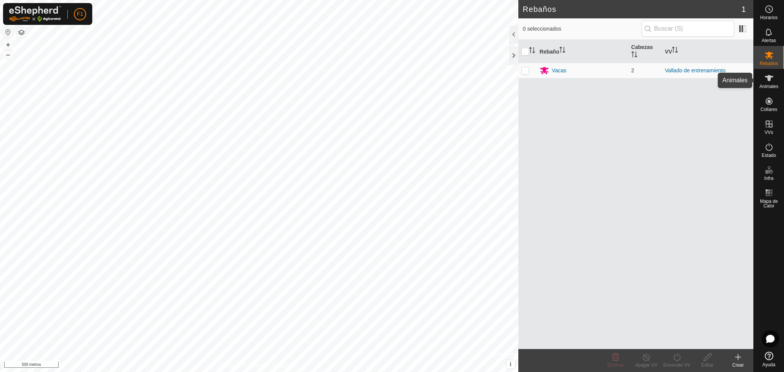
click at [772, 82] on icon at bounding box center [769, 78] width 9 height 9
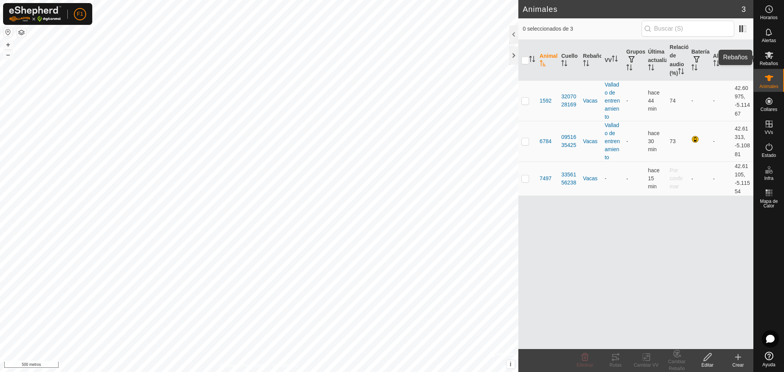
click at [771, 61] on font "Rebaños" at bounding box center [769, 63] width 18 height 5
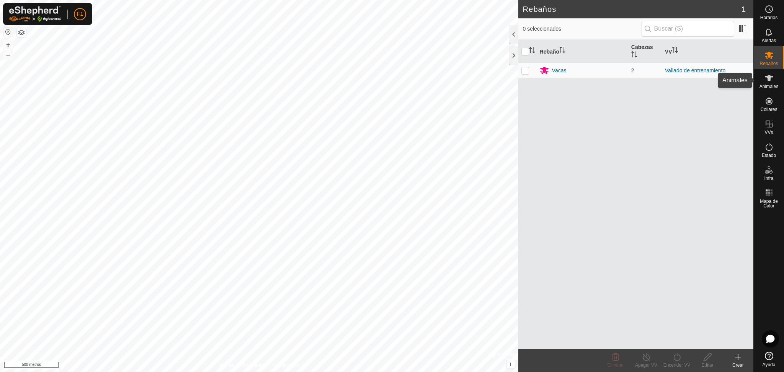
click at [767, 73] on es-animals-svg-icon at bounding box center [769, 78] width 14 height 12
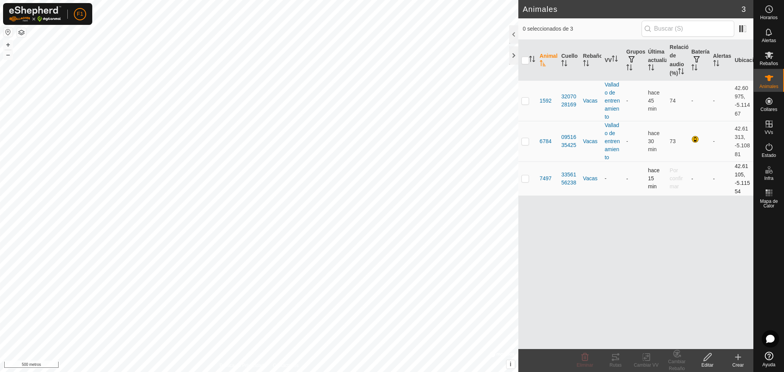
click at [526, 177] on p-checkbox at bounding box center [525, 178] width 8 height 6
checkbox input "true"
click at [707, 359] on icon at bounding box center [708, 357] width 8 height 8
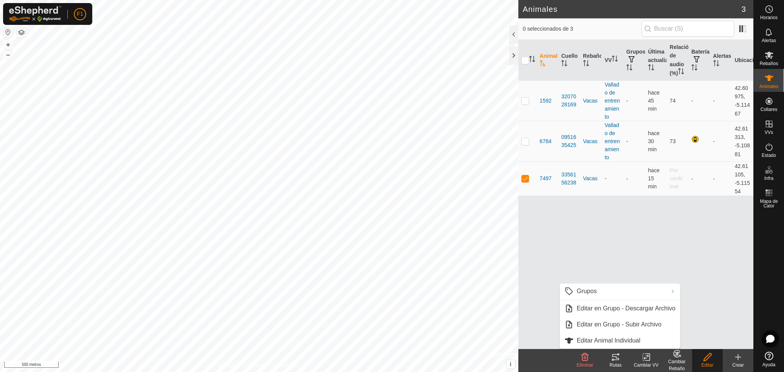
click at [690, 270] on div "Animal Cuello Rebaño VV Grupos Última actualización Relación de audio (%) Bater…" at bounding box center [635, 194] width 235 height 309
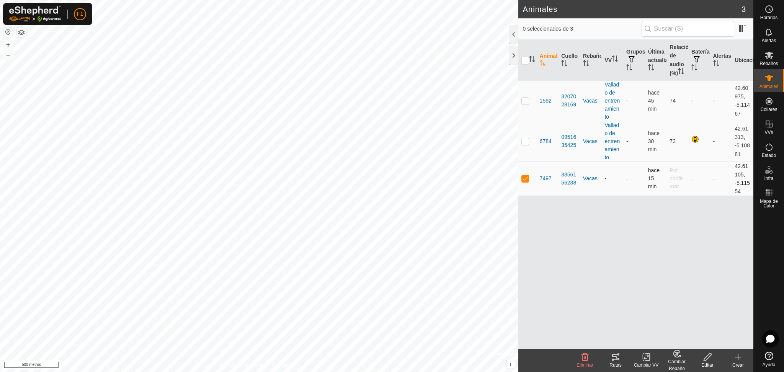
click at [548, 174] on td "7497" at bounding box center [548, 179] width 22 height 34
click at [545, 178] on font "7497" at bounding box center [546, 178] width 12 height 6
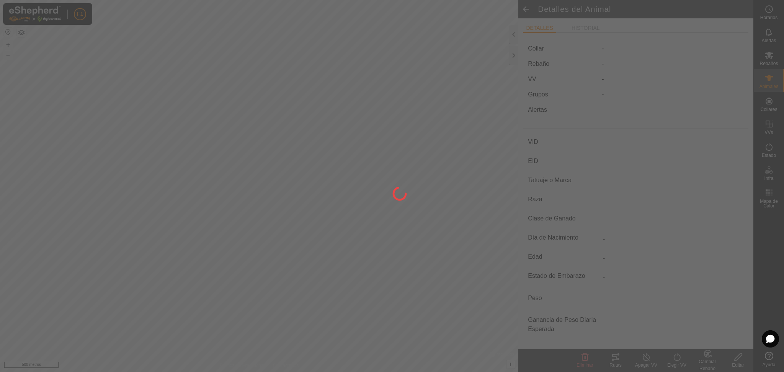
type input "7497"
type input "000040306557497"
type input "-"
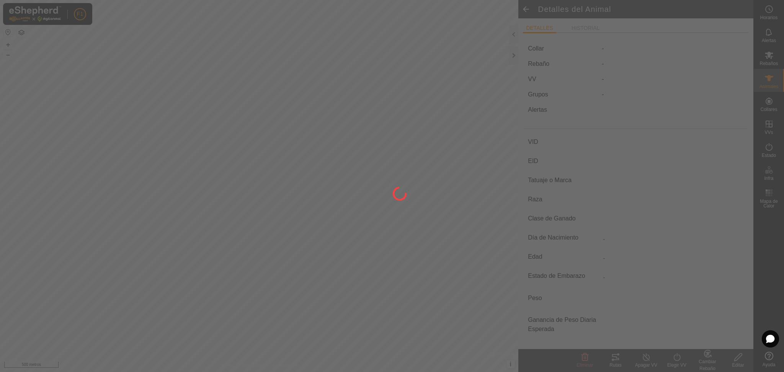
type input "04/2014"
type input "11 years 6 months"
type input "0 kg"
type input "-"
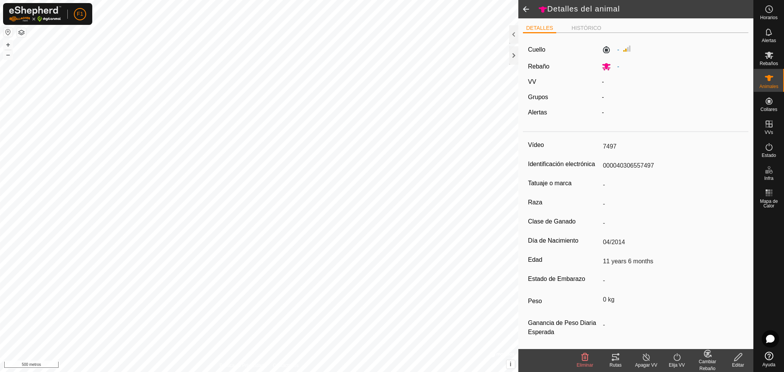
click at [676, 359] on icon at bounding box center [677, 357] width 10 height 9
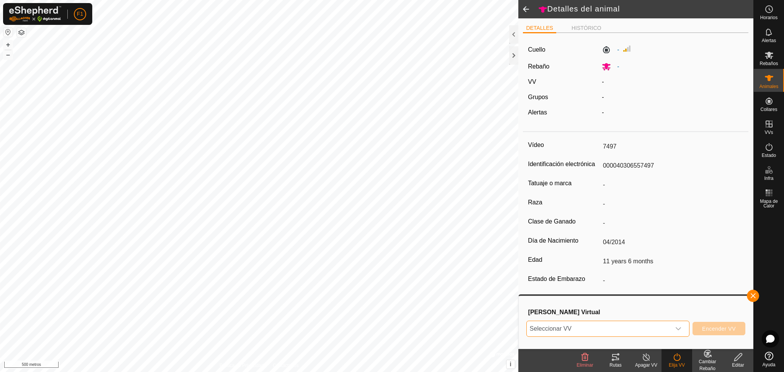
click at [659, 327] on span "Seleccionar VV" at bounding box center [599, 328] width 144 height 15
click at [603, 316] on li "Vallado de entrenamiento 248,83 ha" at bounding box center [608, 313] width 162 height 15
click at [706, 326] on font "Encender VV" at bounding box center [719, 329] width 34 height 6
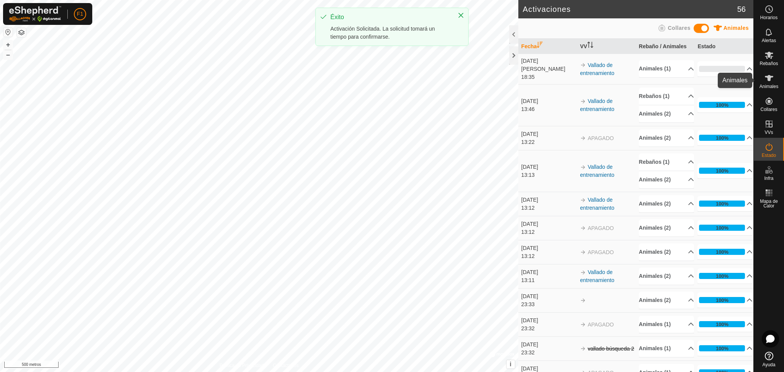
click at [772, 77] on icon at bounding box center [769, 78] width 8 height 6
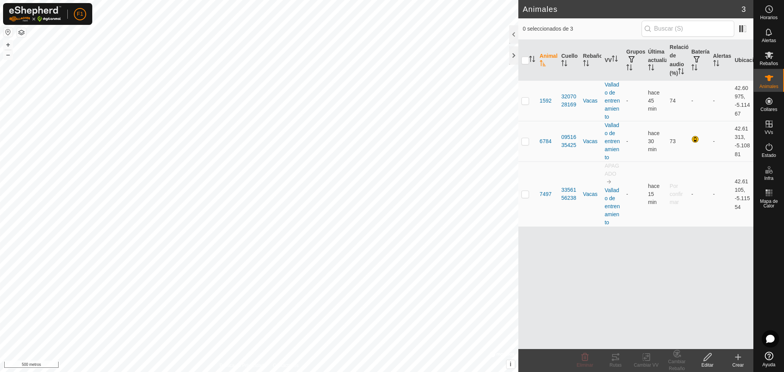
click at [738, 358] on icon at bounding box center [738, 357] width 0 height 5
drag, startPoint x: 700, startPoint y: 348, endPoint x: 716, endPoint y: 247, distance: 102.0
click at [716, 247] on div "Animal Cuello Rebaño VV Grupos Última actualización Relación de audio (%) Bater…" at bounding box center [635, 194] width 235 height 309
click at [737, 363] on font "Crear" at bounding box center [737, 365] width 11 height 5
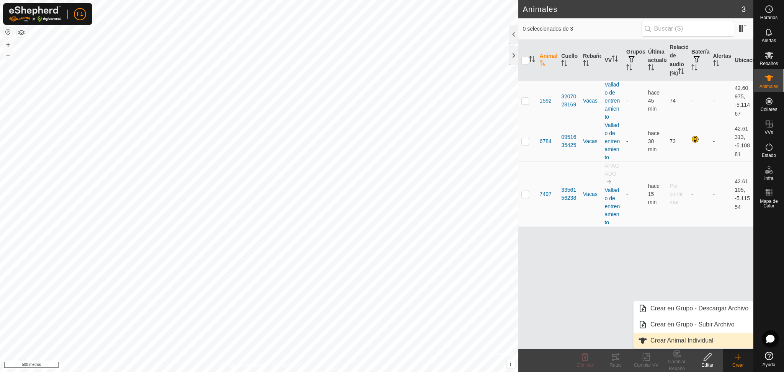
click at [670, 341] on link "Crear Animal Individual" at bounding box center [693, 340] width 119 height 15
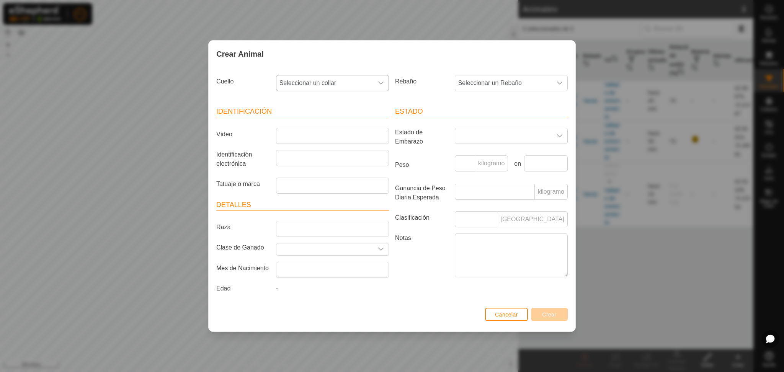
click at [348, 83] on span "Seleccionar un collar" at bounding box center [324, 82] width 97 height 15
type input "12"
click at [324, 119] on li "2980751284" at bounding box center [333, 122] width 112 height 15
click at [502, 79] on span "Seleccionar un Rebaño" at bounding box center [503, 82] width 97 height 15
click at [473, 144] on li "Vacas" at bounding box center [512, 138] width 112 height 15
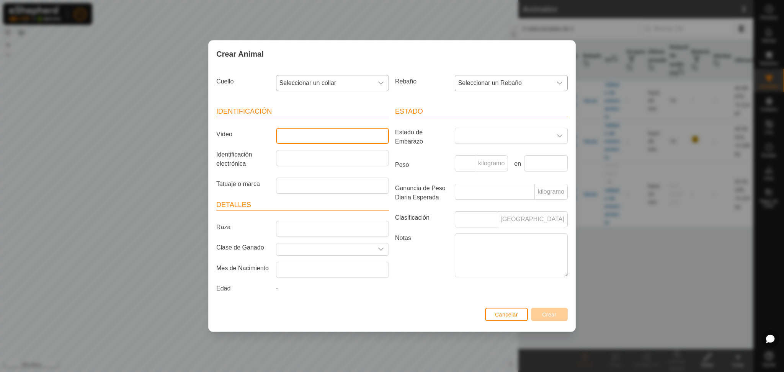
click at [308, 137] on input "Vídeo" at bounding box center [332, 136] width 113 height 16
type input "0000"
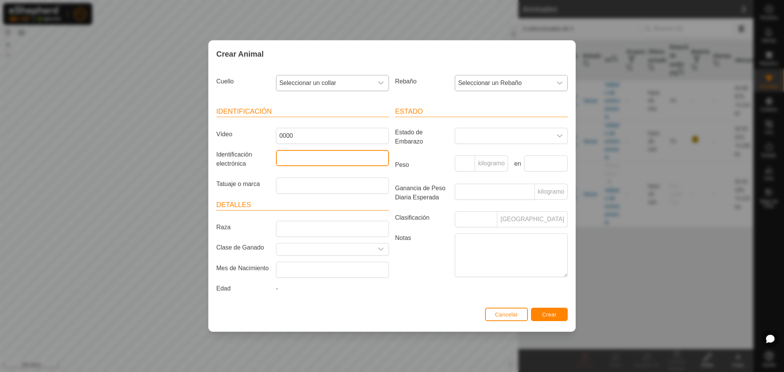
click at [302, 155] on input "Identificación electrónica" at bounding box center [332, 158] width 113 height 16
type input "000000000000000"
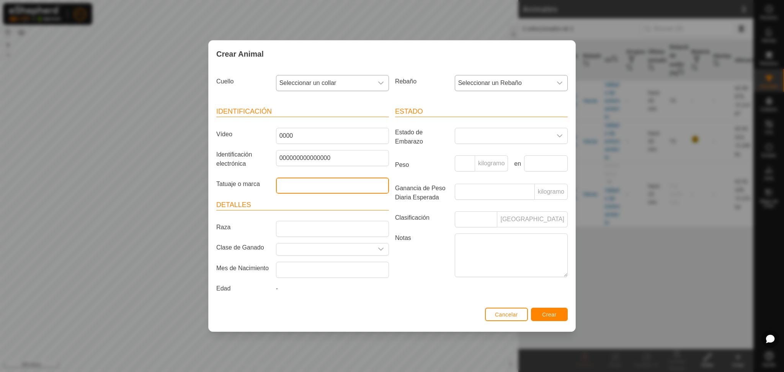
click at [295, 184] on input "Tatuaje o marca" at bounding box center [332, 186] width 113 height 16
type input "0000"
click at [549, 310] on button "Crear" at bounding box center [549, 314] width 37 height 13
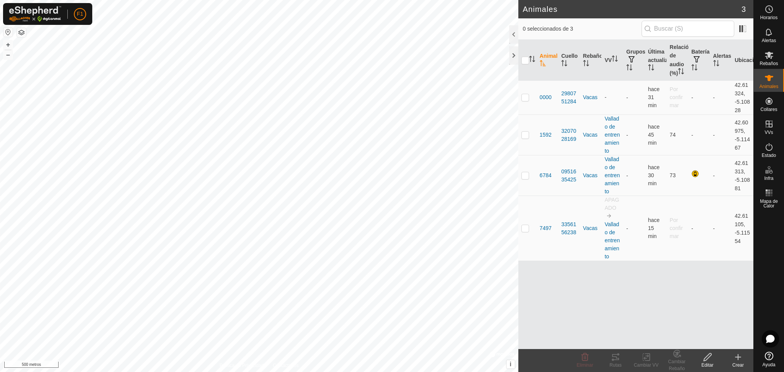
click at [734, 358] on icon at bounding box center [738, 357] width 9 height 9
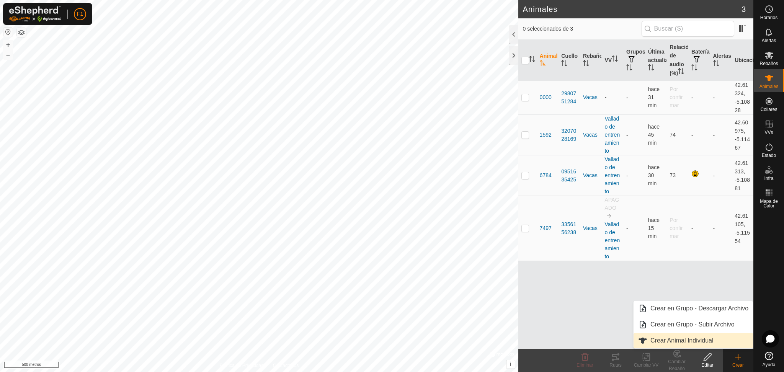
click at [672, 340] on link "Crear Animal Individual" at bounding box center [693, 340] width 119 height 15
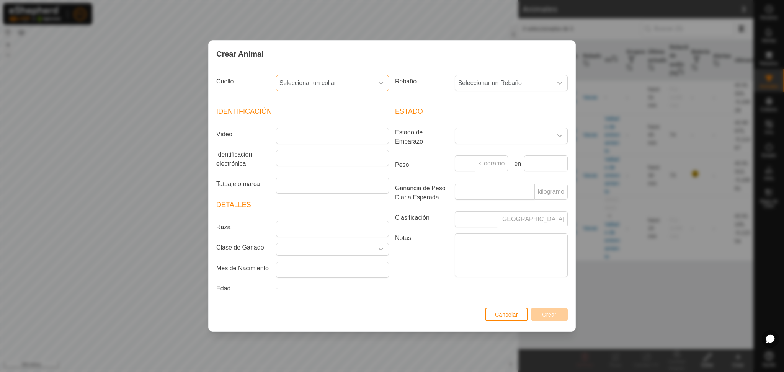
click at [339, 80] on span "Seleccionar un collar" at bounding box center [324, 82] width 97 height 15
type input "6682"
click at [317, 125] on li "1578816682" at bounding box center [333, 122] width 112 height 15
click at [464, 85] on font "Seleccionar un Rebaño" at bounding box center [490, 83] width 64 height 7
click at [467, 141] on font "Vacas" at bounding box center [468, 138] width 16 height 7
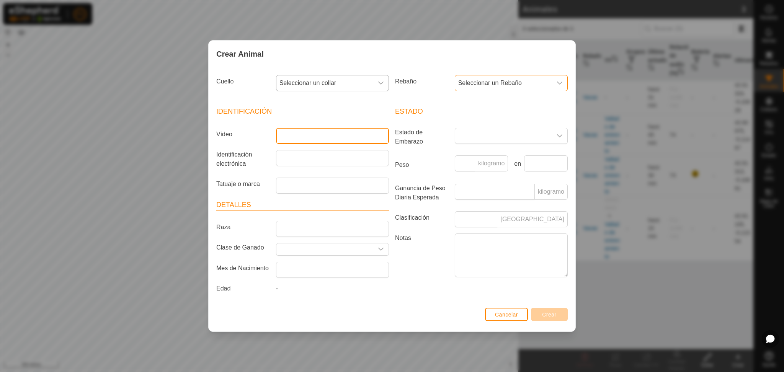
click at [305, 136] on input "Vídeo" at bounding box center [332, 136] width 113 height 16
type input "7066"
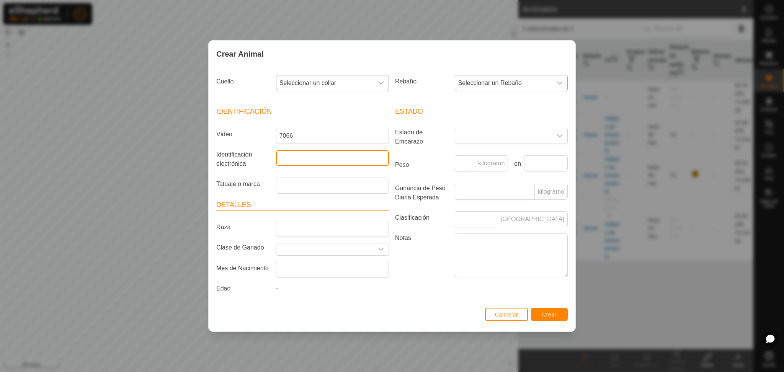
click at [311, 163] on input "Identificación electrónica" at bounding box center [332, 158] width 113 height 16
click at [281, 155] on input "060307537066" at bounding box center [332, 158] width 113 height 16
type input "000060307537066"
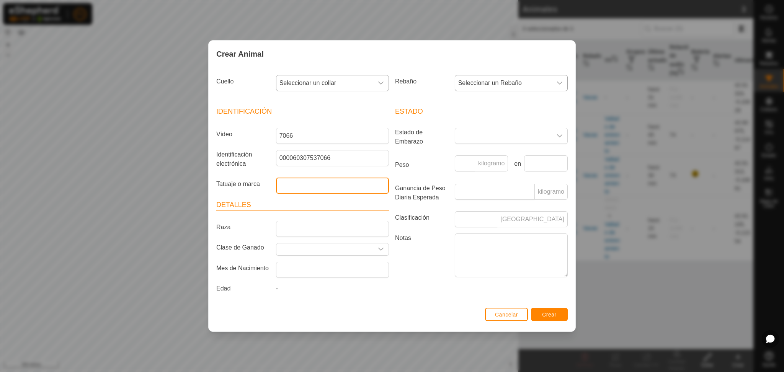
click at [296, 185] on input "Tatuaje o marca" at bounding box center [332, 186] width 113 height 16
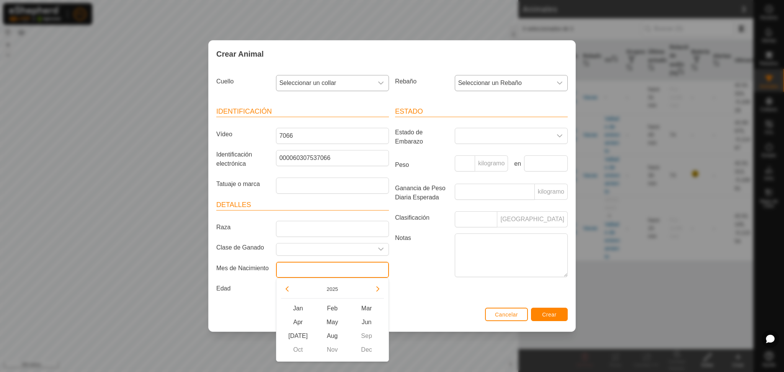
click at [307, 266] on input "text" at bounding box center [332, 270] width 113 height 16
type input "2016"
click at [328, 289] on button "2025" at bounding box center [333, 289] width 18 height 9
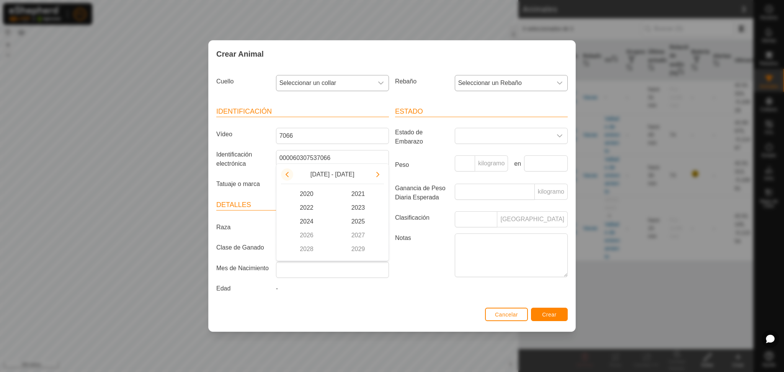
click at [286, 179] on button "Previous Decade" at bounding box center [287, 174] width 12 height 12
click at [305, 237] on span "2016" at bounding box center [307, 236] width 52 height 14
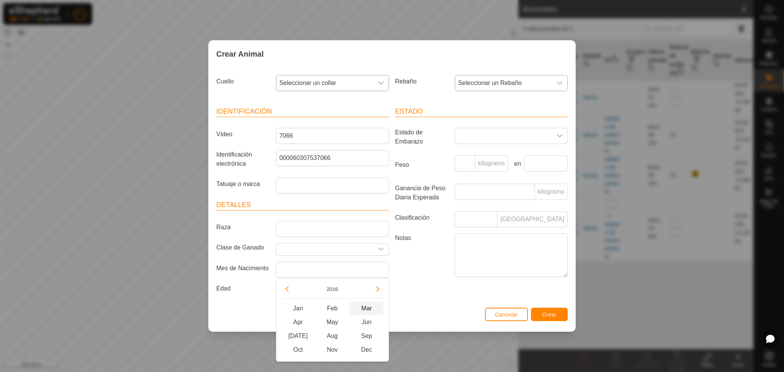
click at [366, 304] on span "Mar" at bounding box center [367, 309] width 34 height 14
type input "March 2016"
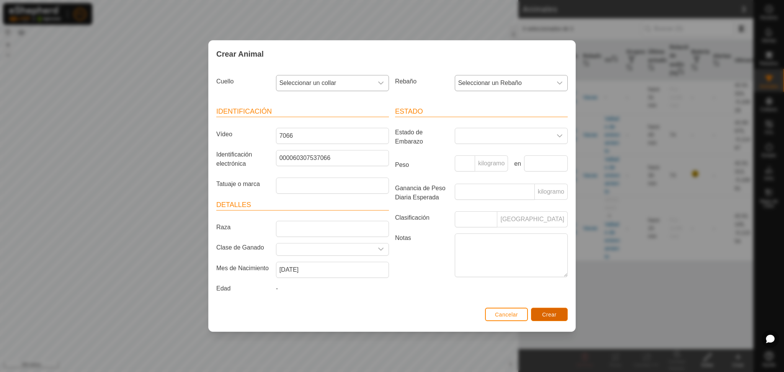
click at [549, 312] on font "Crear" at bounding box center [549, 315] width 15 height 6
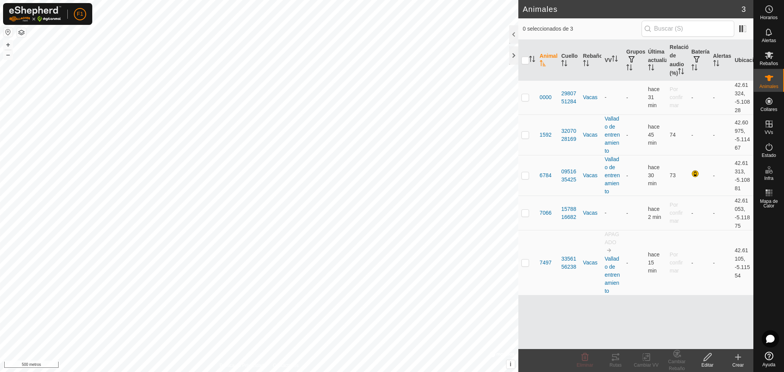
click at [734, 359] on icon at bounding box center [738, 357] width 9 height 9
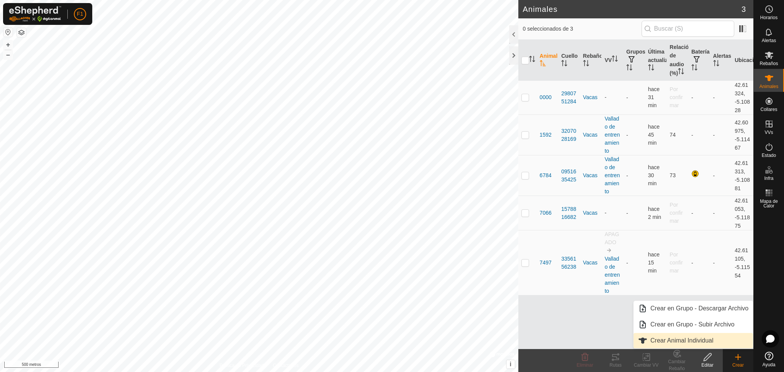
click at [700, 340] on link "Crear Animal Individual" at bounding box center [693, 340] width 119 height 15
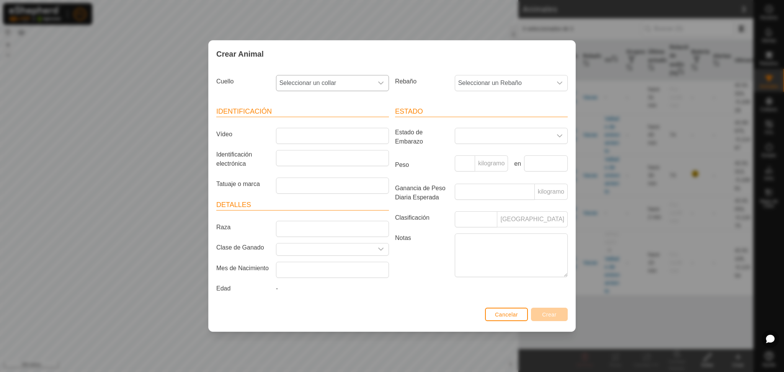
click at [378, 85] on icon "disparador desplegable" at bounding box center [381, 83] width 6 height 6
type input "9796"
click at [308, 118] on li "3388849796" at bounding box center [333, 122] width 112 height 15
click at [296, 141] on input "Vídeo" at bounding box center [332, 136] width 113 height 16
type input "3534"
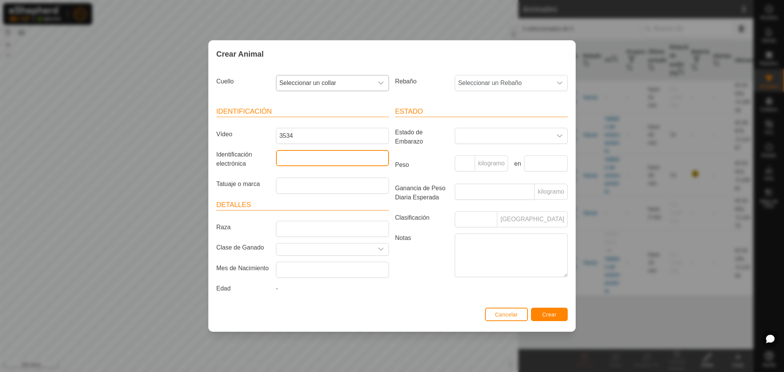
click at [295, 155] on input "Identificación electrónica" at bounding box center [332, 158] width 113 height 16
type input "010307503534"
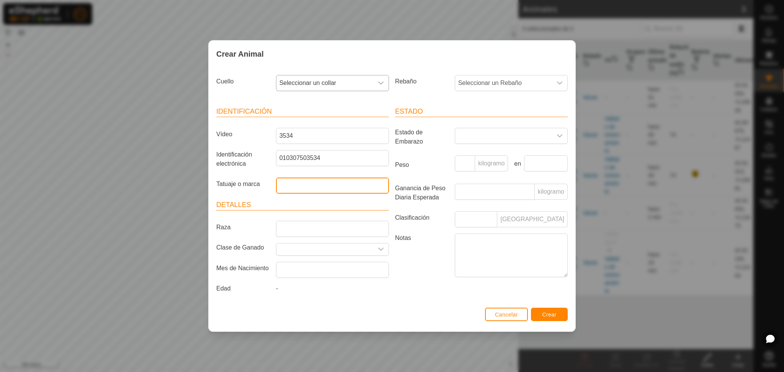
click at [302, 184] on input "Tatuaje o marca" at bounding box center [332, 186] width 113 height 16
type input "orejas peludas"
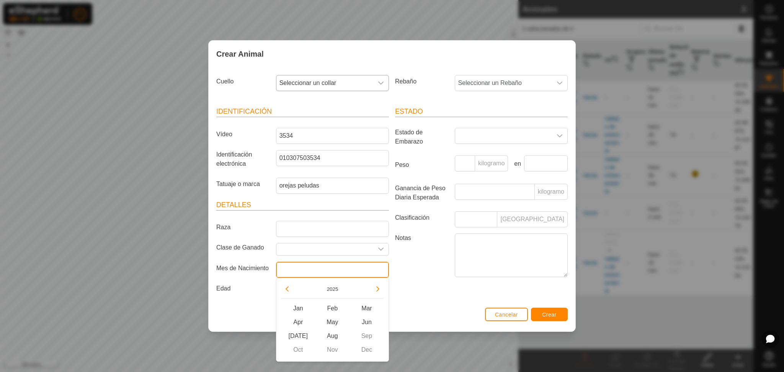
click at [291, 268] on input "text" at bounding box center [332, 270] width 113 height 16
click at [333, 289] on button "2025" at bounding box center [333, 289] width 18 height 9
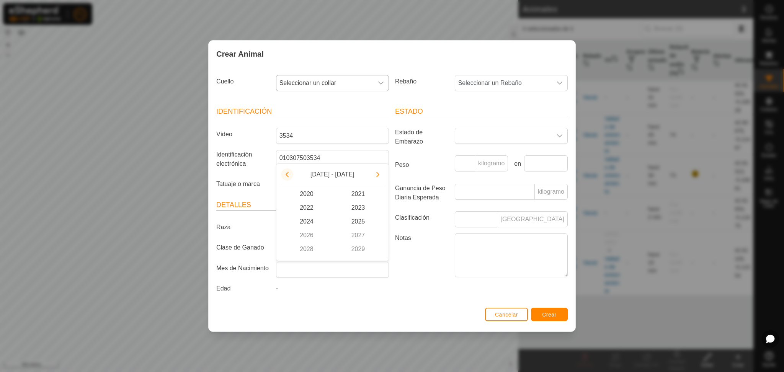
click at [285, 175] on button "Previous Decade" at bounding box center [287, 174] width 12 height 12
click at [315, 234] on span "2016" at bounding box center [307, 236] width 52 height 14
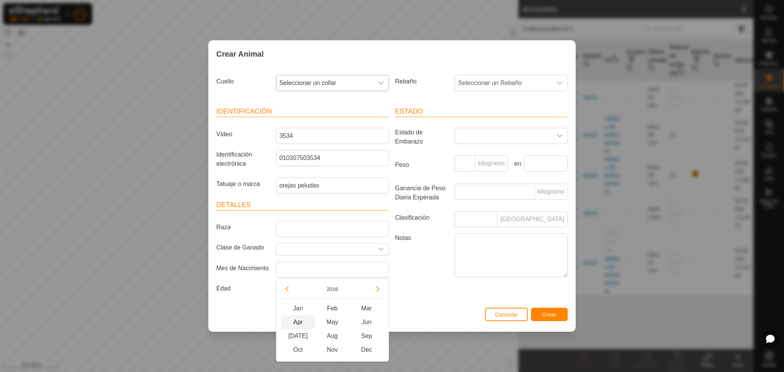
click at [304, 320] on span "Apr" at bounding box center [298, 322] width 34 height 14
type input "April 2016"
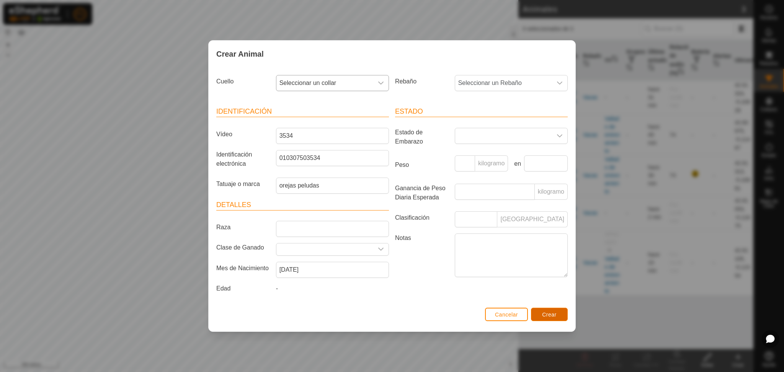
click at [545, 312] on font "Crear" at bounding box center [549, 315] width 15 height 6
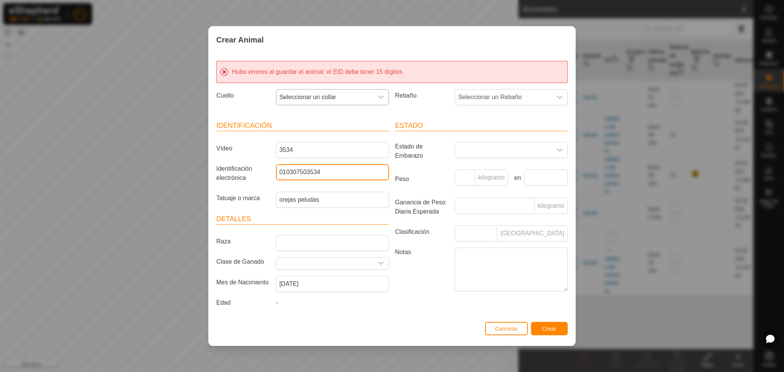
click at [280, 172] on input "010307503534" at bounding box center [332, 172] width 113 height 16
type input "000010307503534"
click at [548, 334] on button "Crear" at bounding box center [549, 328] width 37 height 13
click at [519, 100] on font "Seleccionar un Rebaño" at bounding box center [490, 97] width 64 height 7
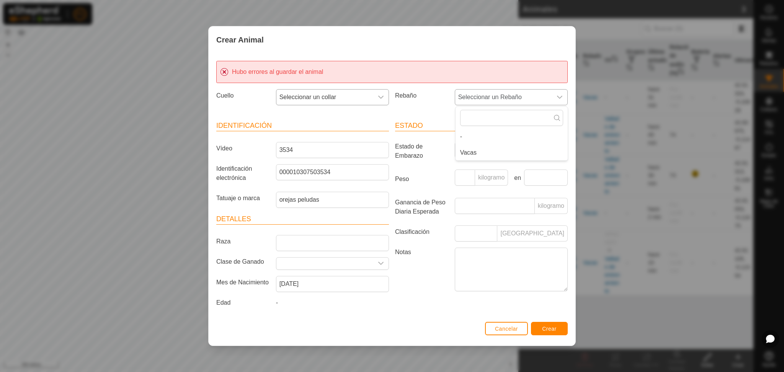
click at [476, 155] on li "Vacas" at bounding box center [512, 152] width 112 height 15
click at [559, 326] on button "Crear" at bounding box center [549, 328] width 37 height 13
click at [333, 95] on font "Seleccionar un collar" at bounding box center [307, 97] width 57 height 7
click at [310, 142] on li "3388849796" at bounding box center [333, 136] width 112 height 15
click at [479, 95] on font "Seleccionar un Rebaño" at bounding box center [490, 97] width 64 height 7
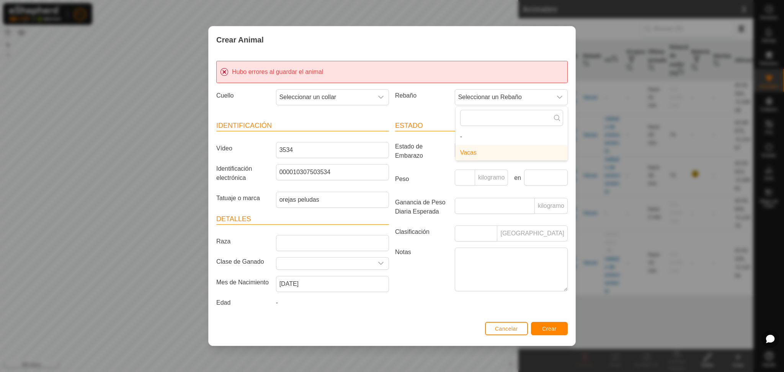
click at [464, 157] on li "Vacas" at bounding box center [512, 152] width 112 height 15
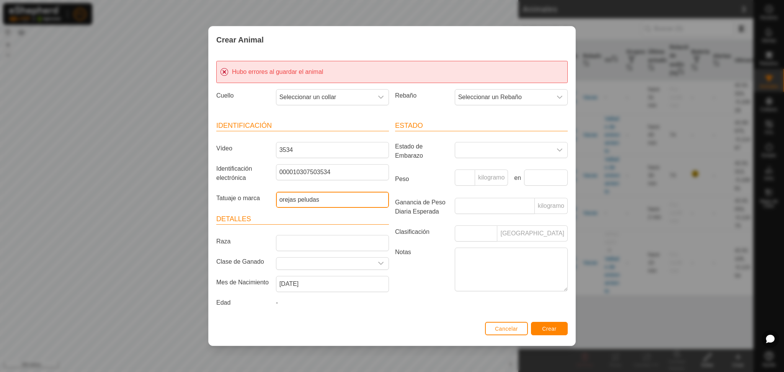
click at [331, 197] on input "orejas peludas" at bounding box center [332, 200] width 113 height 16
type input "o"
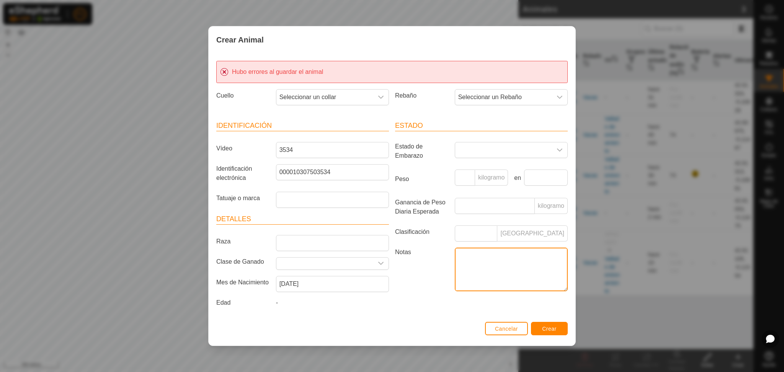
click at [474, 264] on textarea "Notas" at bounding box center [511, 270] width 113 height 44
type textarea "orejas peluditas"
click at [557, 327] on button "Crear" at bounding box center [549, 328] width 37 height 13
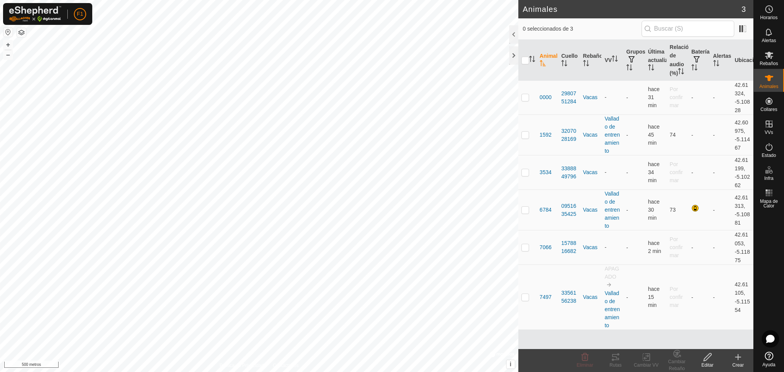
click at [737, 355] on icon at bounding box center [738, 357] width 9 height 9
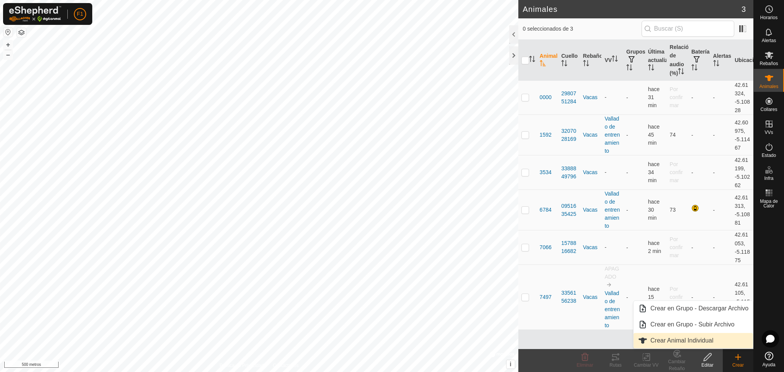
click at [701, 345] on link "Crear Animal Individual" at bounding box center [693, 340] width 119 height 15
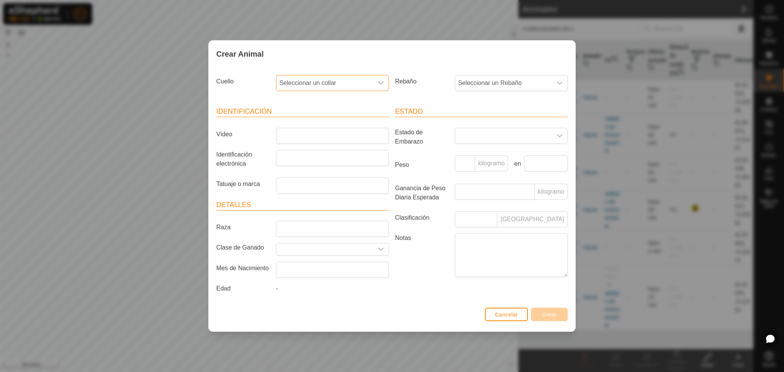
click at [337, 78] on span "Seleccionar un collar" at bounding box center [324, 82] width 97 height 15
type input "2017"
click at [317, 116] on li "3946972017" at bounding box center [333, 122] width 112 height 15
click at [469, 78] on span "Seleccionar un Rebaño" at bounding box center [503, 82] width 97 height 15
click at [471, 135] on li "Vacas" at bounding box center [512, 138] width 112 height 15
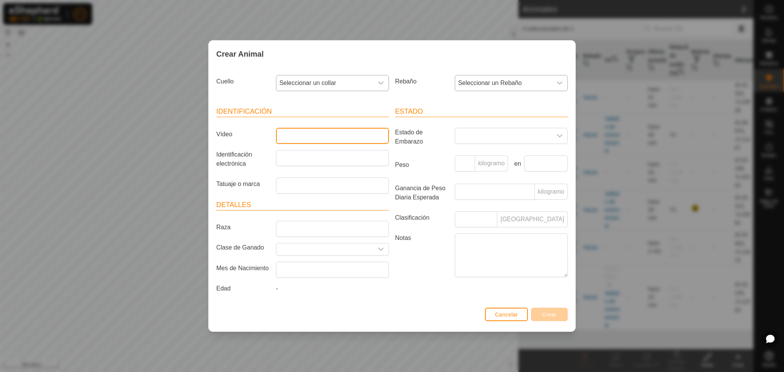
click at [305, 134] on input "Vídeo" at bounding box center [332, 136] width 113 height 16
type input "3971"
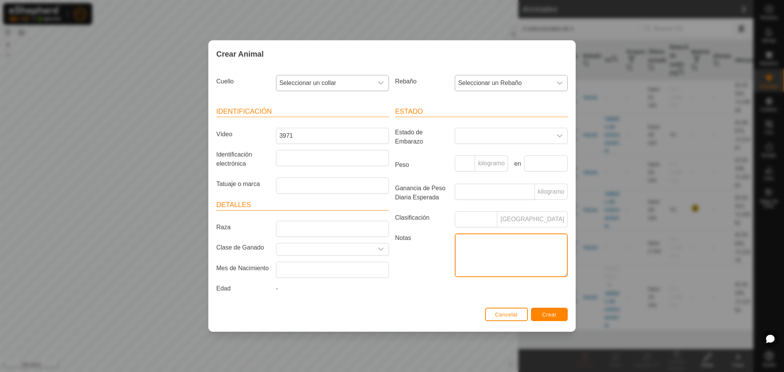
click at [468, 240] on textarea "Notas" at bounding box center [511, 256] width 113 height 44
click at [468, 240] on textarea "Madre mia" at bounding box center [511, 256] width 113 height 44
click at [483, 244] on textarea "Madre mia" at bounding box center [511, 256] width 113 height 44
type textarea "Madre Mia"
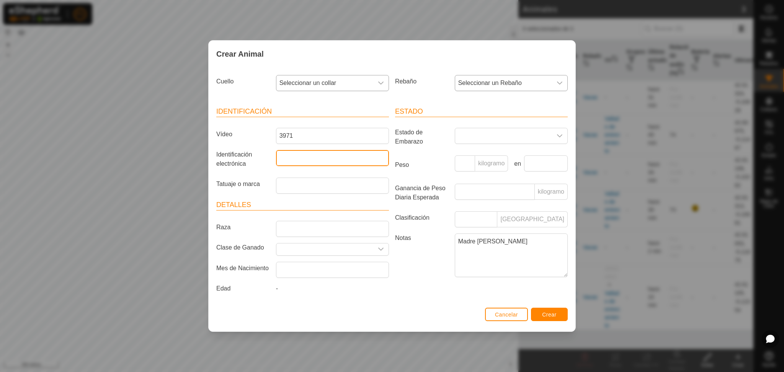
click at [296, 161] on input "Identificación electrónica" at bounding box center [332, 158] width 113 height 16
click at [281, 157] on input "060307953971" at bounding box center [332, 158] width 113 height 16
type input "000060307953971"
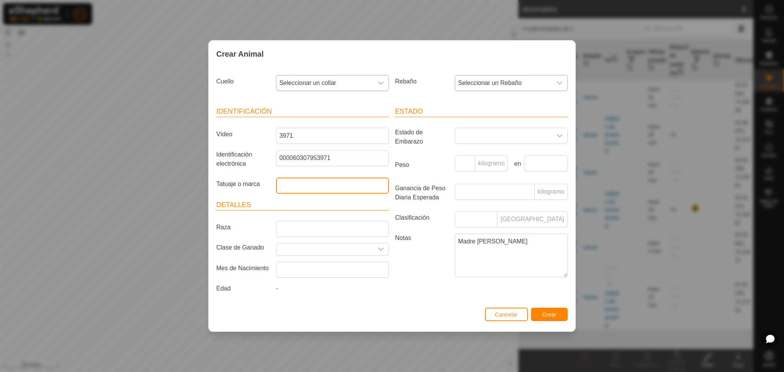
click at [289, 186] on input "Tatuaje o marca" at bounding box center [332, 186] width 113 height 16
type input "M Mia"
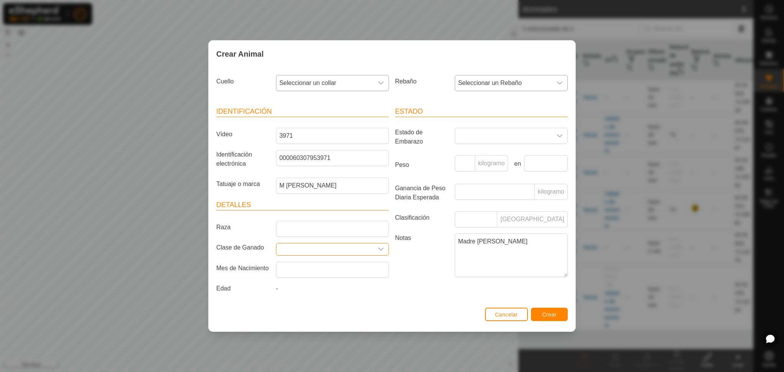
click at [288, 247] on input "text" at bounding box center [324, 250] width 97 height 12
click at [304, 263] on input "text" at bounding box center [332, 270] width 113 height 16
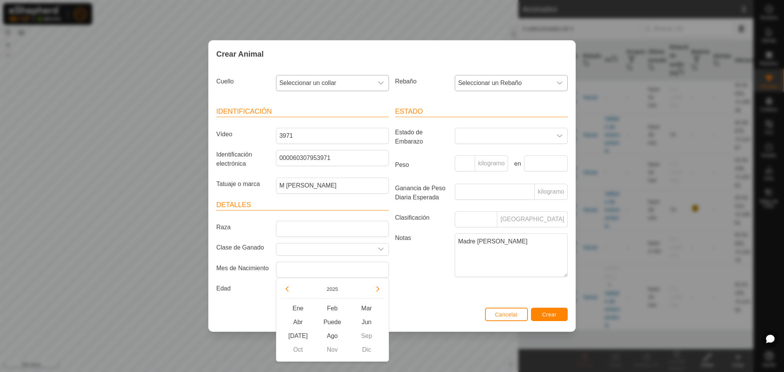
click at [335, 283] on div "2025" at bounding box center [332, 291] width 103 height 16
click at [335, 287] on button "2025" at bounding box center [333, 289] width 18 height 9
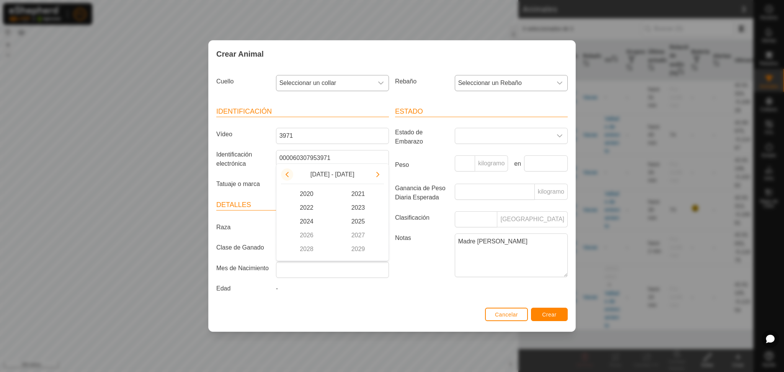
click at [288, 179] on button "Previous Decade" at bounding box center [287, 174] width 12 height 12
click at [314, 248] on span "2018" at bounding box center [307, 249] width 52 height 14
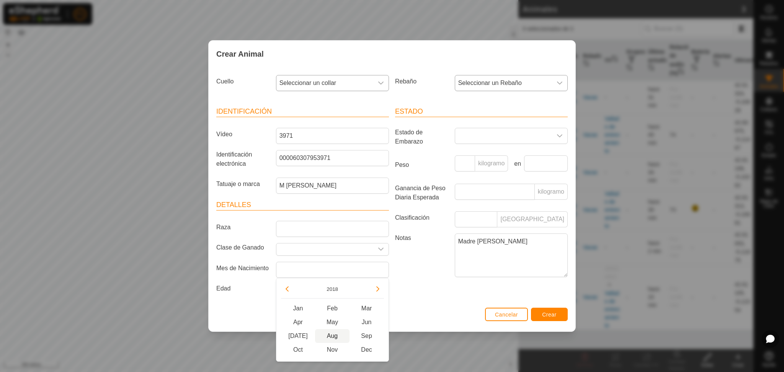
click at [332, 333] on span "Aug" at bounding box center [332, 336] width 34 height 14
type input "August 2018"
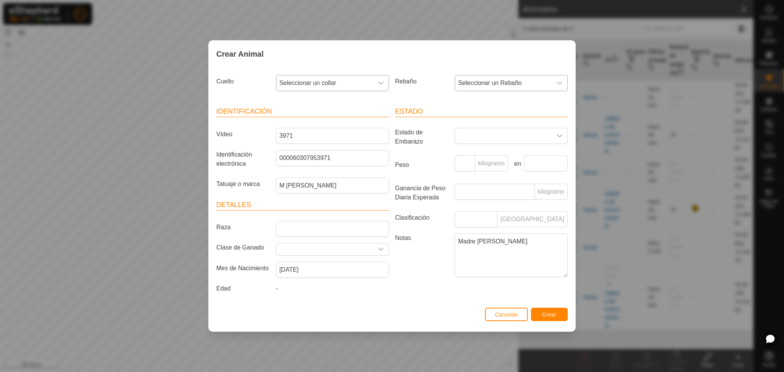
click at [494, 74] on div "Rebaño Seleccionar un Rebaño" at bounding box center [481, 86] width 179 height 28
click at [492, 80] on font "Seleccionar un Rebaño" at bounding box center [490, 83] width 64 height 7
click at [542, 315] on font "Crear" at bounding box center [549, 315] width 15 height 6
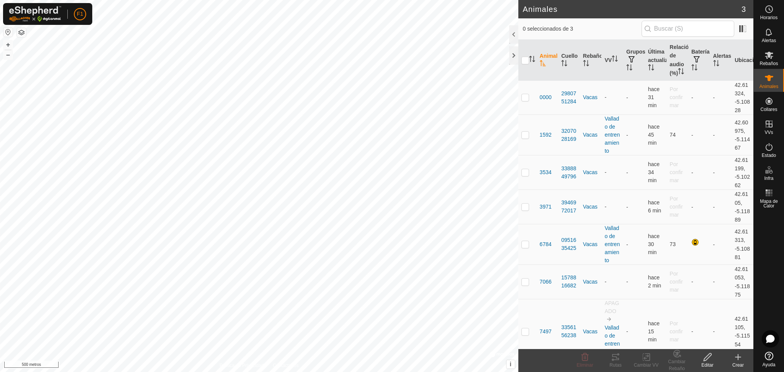
click at [709, 361] on icon at bounding box center [708, 357] width 10 height 9
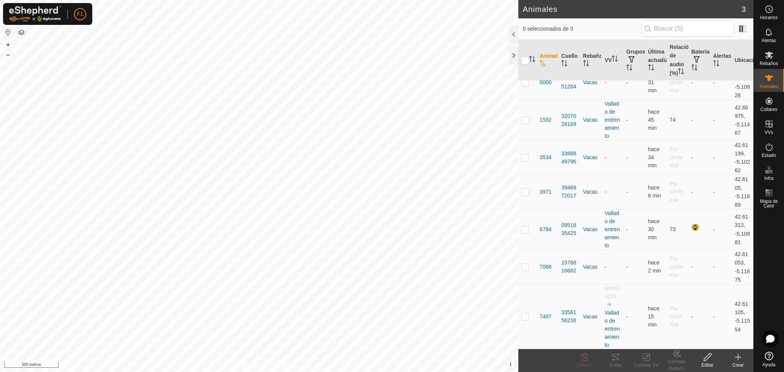
click at [740, 361] on icon at bounding box center [738, 357] width 9 height 9
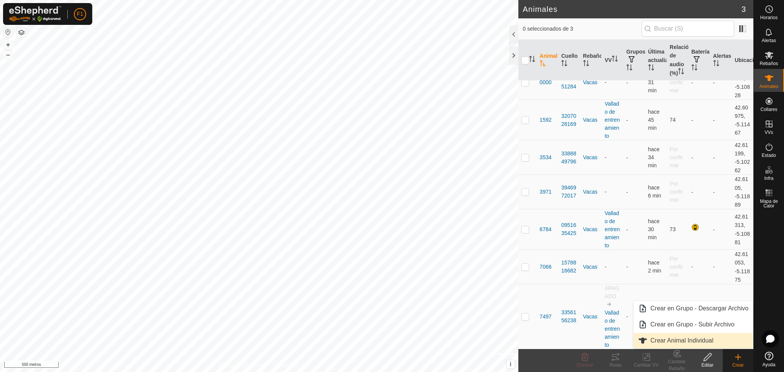
click at [701, 344] on link "Crear Animal Individual" at bounding box center [693, 340] width 119 height 15
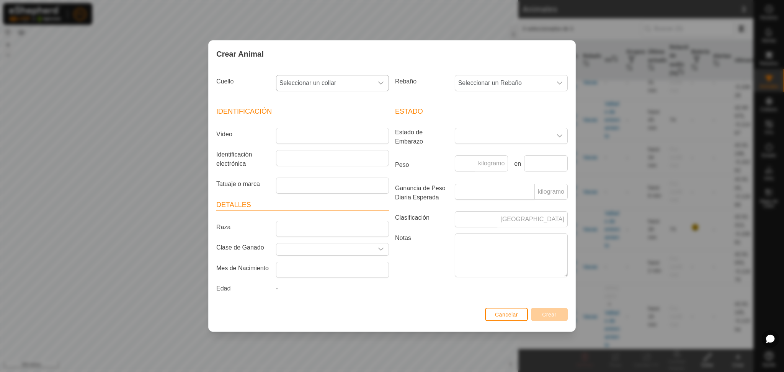
click at [376, 88] on div "disparador desplegable" at bounding box center [380, 82] width 15 height 15
click at [307, 152] on li "0549676749" at bounding box center [333, 154] width 112 height 15
click at [471, 81] on font "Seleccionar un Rebaño" at bounding box center [490, 83] width 64 height 7
click at [472, 140] on li "Vacas" at bounding box center [512, 138] width 112 height 15
click at [291, 137] on input "Vídeo" at bounding box center [332, 136] width 113 height 16
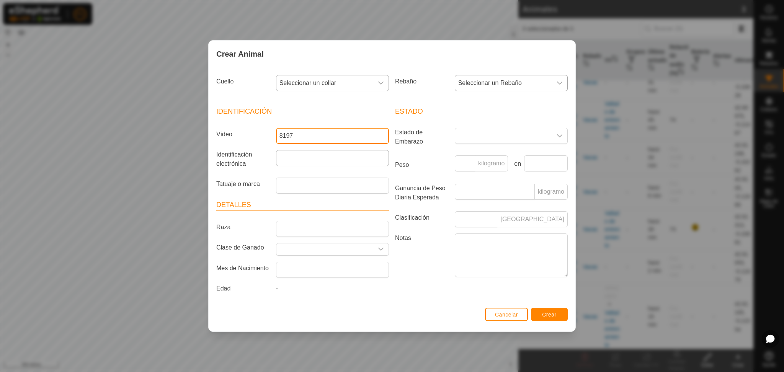
type input "8197"
click at [289, 160] on input "Identificación electrónica" at bounding box center [332, 158] width 113 height 16
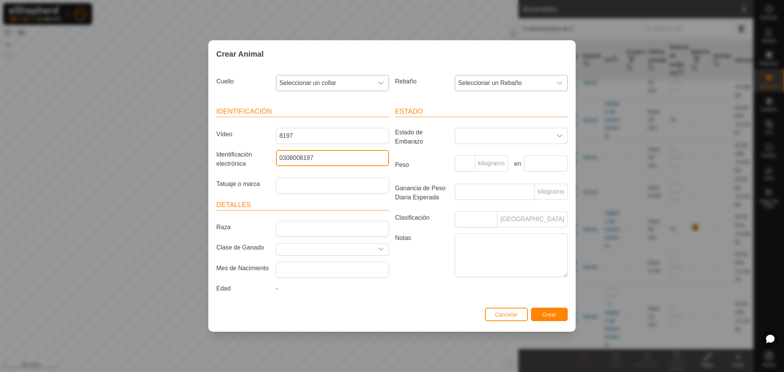
click at [276, 157] on input "0308008197" at bounding box center [332, 158] width 113 height 16
type input "000000308008197"
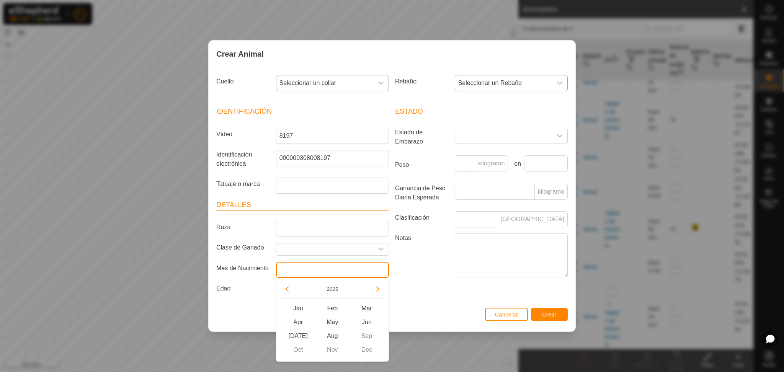
click at [289, 266] on input "text" at bounding box center [332, 270] width 113 height 16
click at [328, 289] on button "2025" at bounding box center [333, 289] width 18 height 9
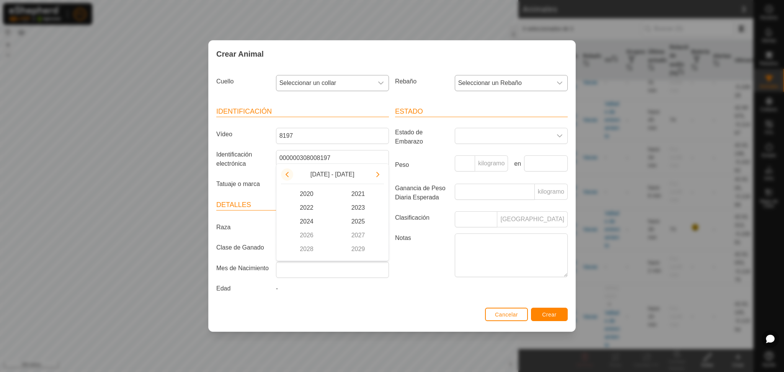
click at [285, 175] on button "Previous Decade" at bounding box center [287, 174] width 12 height 12
click at [313, 248] on span "2018" at bounding box center [307, 249] width 52 height 14
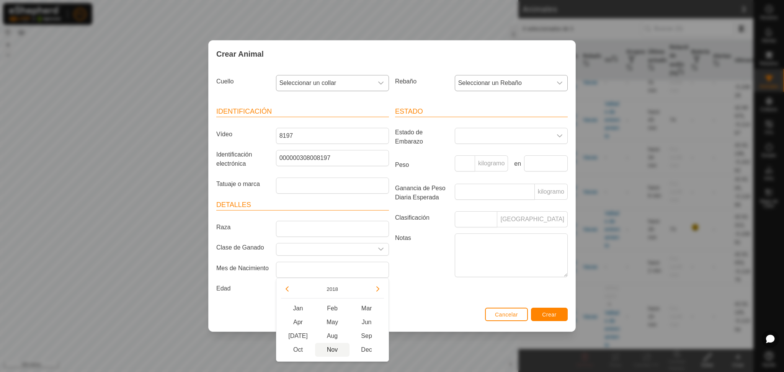
click at [331, 350] on span "Nov" at bounding box center [332, 350] width 34 height 14
type input "November 2018"
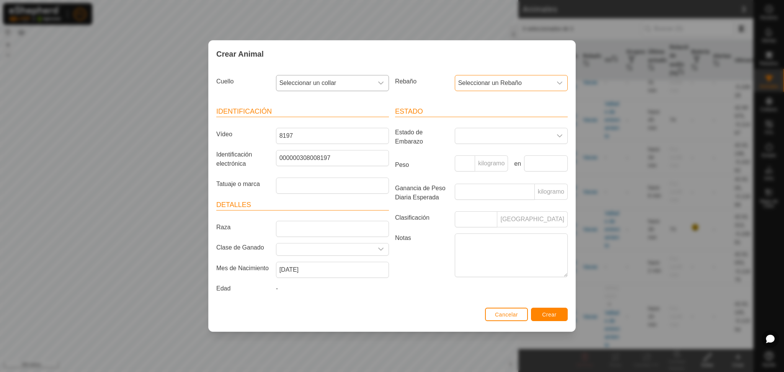
click at [523, 77] on span "Seleccionar un Rebaño" at bounding box center [503, 82] width 97 height 15
click at [547, 318] on font "Crear" at bounding box center [549, 315] width 15 height 6
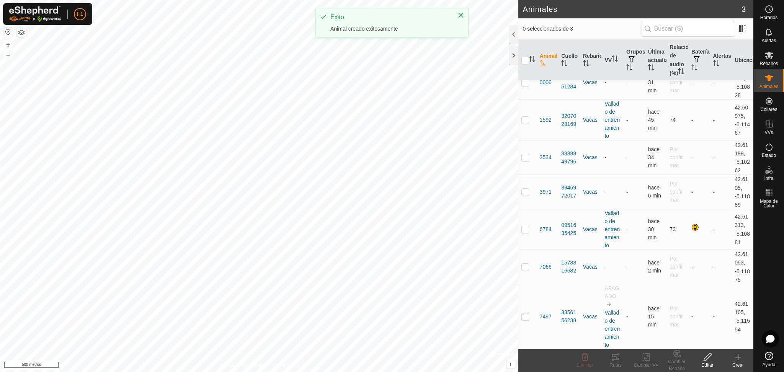
scroll to position [0, 0]
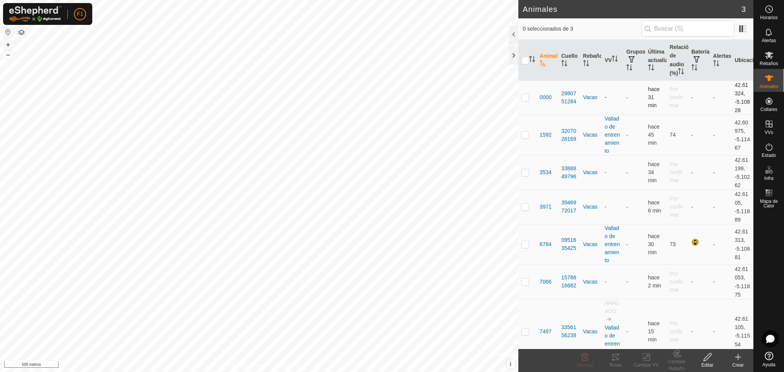
click at [525, 96] on p-checkbox at bounding box center [525, 97] width 8 height 6
checkbox input "true"
click at [524, 173] on p-checkbox at bounding box center [525, 172] width 8 height 6
checkbox input "true"
click at [525, 204] on p-checkbox at bounding box center [525, 207] width 8 height 6
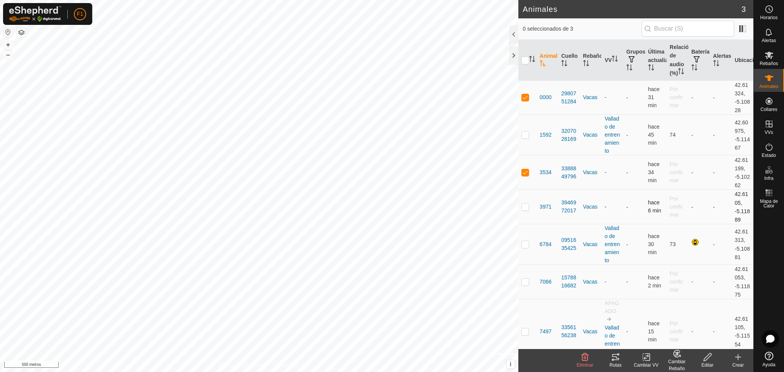
checkbox input "true"
click at [524, 276] on td at bounding box center [527, 282] width 18 height 34
checkbox input "true"
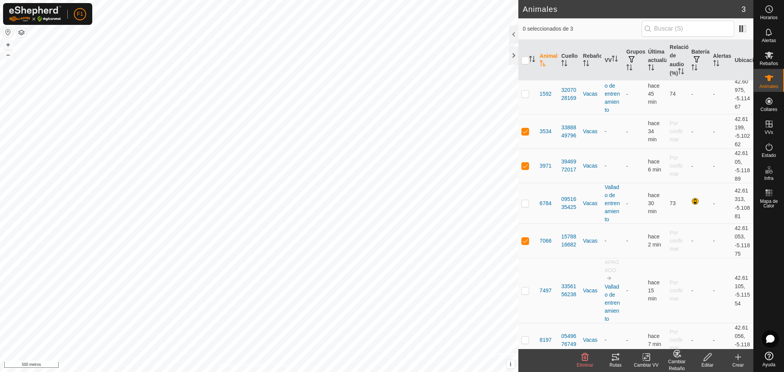
scroll to position [49, 0]
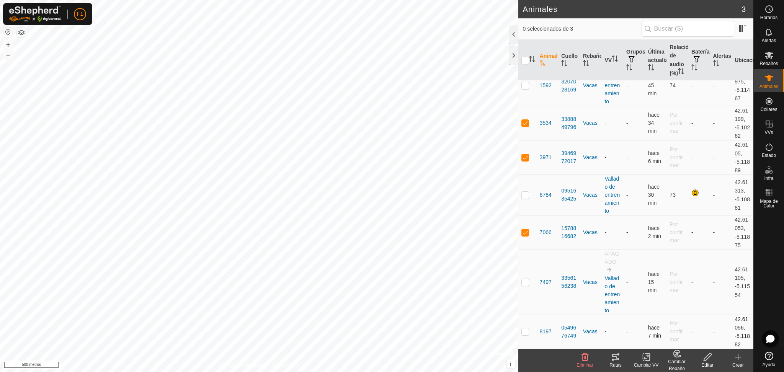
click at [526, 334] on p-checkbox at bounding box center [525, 332] width 8 height 6
checkbox input "true"
click at [655, 364] on font "Cambiar VV" at bounding box center [646, 365] width 25 height 5
click at [661, 324] on link "Elija VV..." at bounding box center [669, 324] width 76 height 15
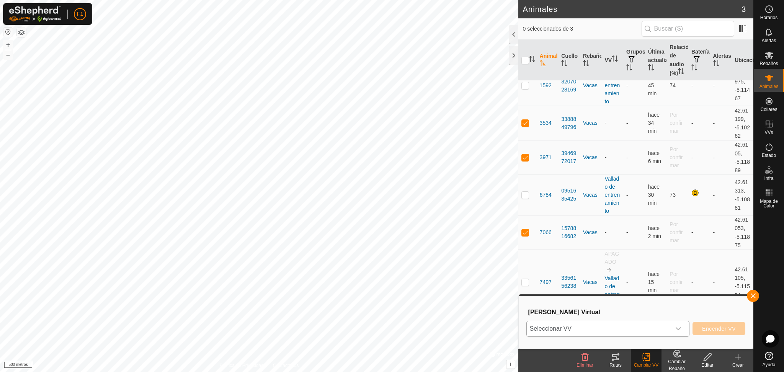
click at [628, 325] on span "Seleccionar VV" at bounding box center [599, 328] width 144 height 15
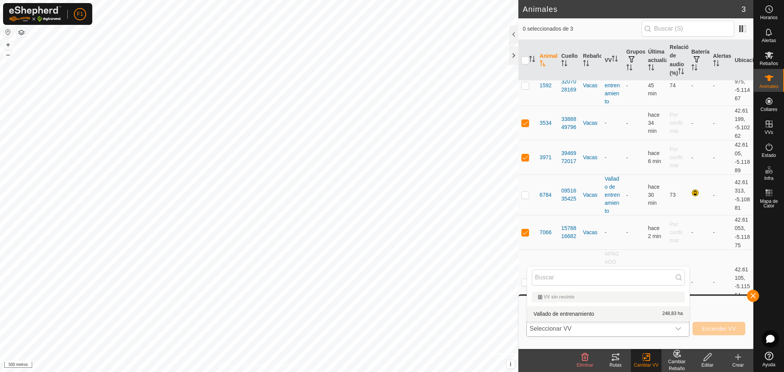
click at [579, 313] on li "Vallado de entrenamiento 248,83 ha" at bounding box center [608, 313] width 162 height 15
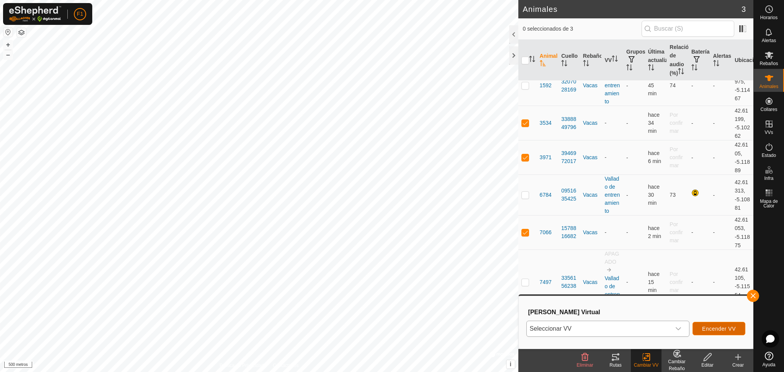
click at [721, 330] on font "Encender VV" at bounding box center [719, 329] width 34 height 6
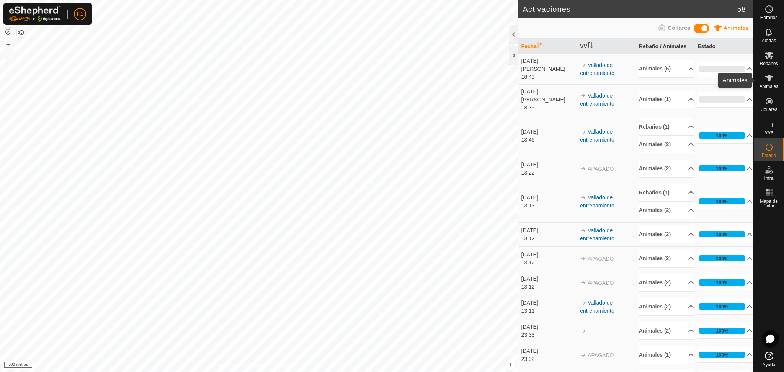
click at [765, 75] on icon at bounding box center [769, 78] width 9 height 9
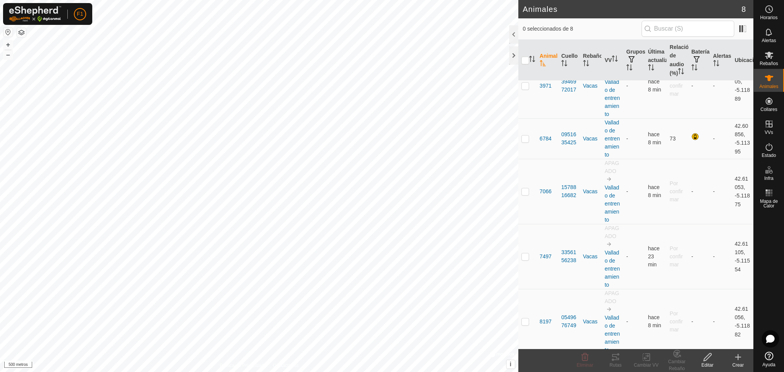
scroll to position [201, 0]
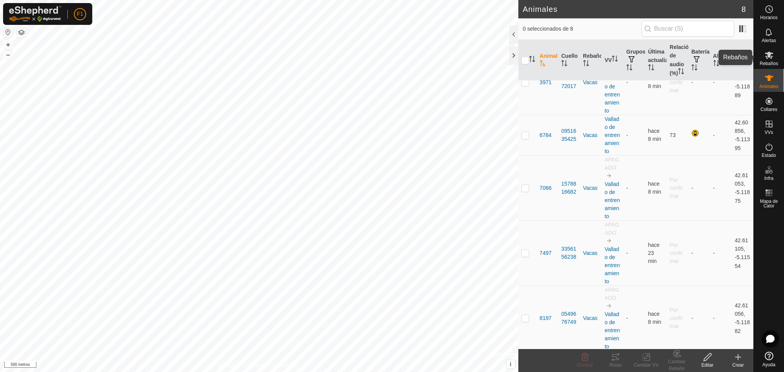
click at [764, 67] on div "Rebaños" at bounding box center [769, 57] width 30 height 23
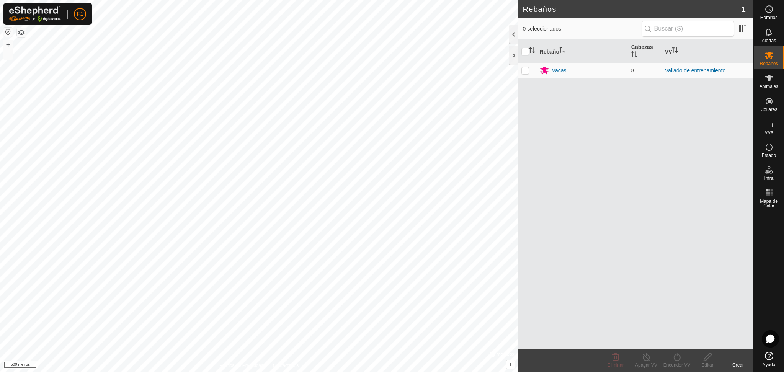
click at [544, 73] on icon at bounding box center [544, 70] width 8 height 7
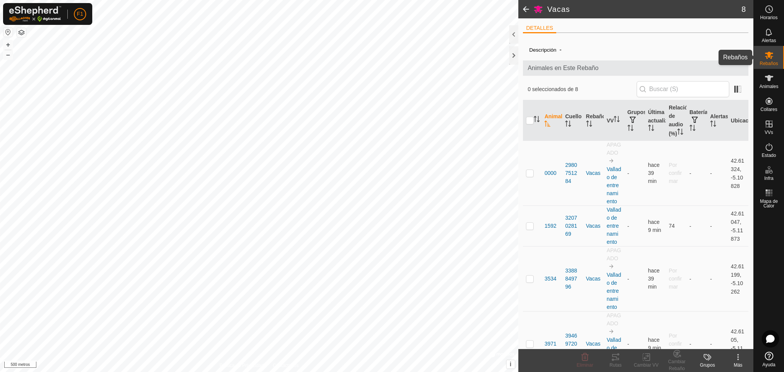
click at [770, 54] on icon at bounding box center [769, 55] width 8 height 7
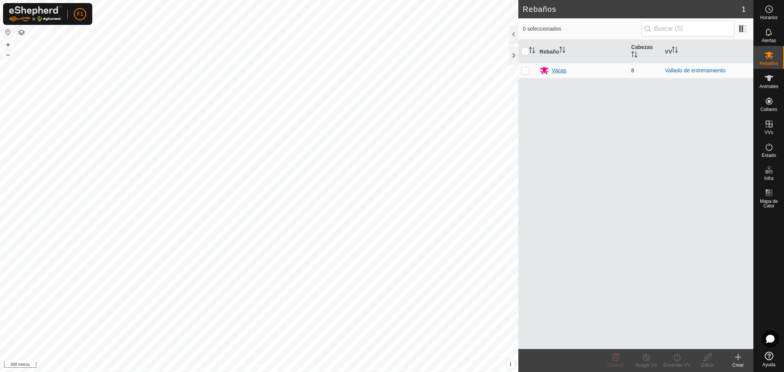
click at [544, 73] on icon at bounding box center [544, 70] width 8 height 7
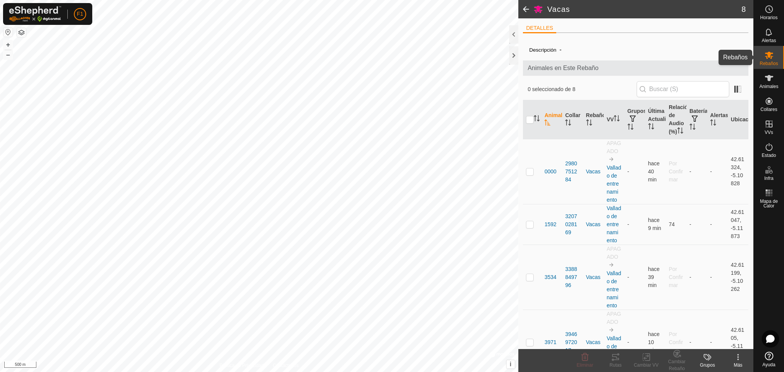
click at [778, 52] on div "Rebaños" at bounding box center [769, 57] width 30 height 23
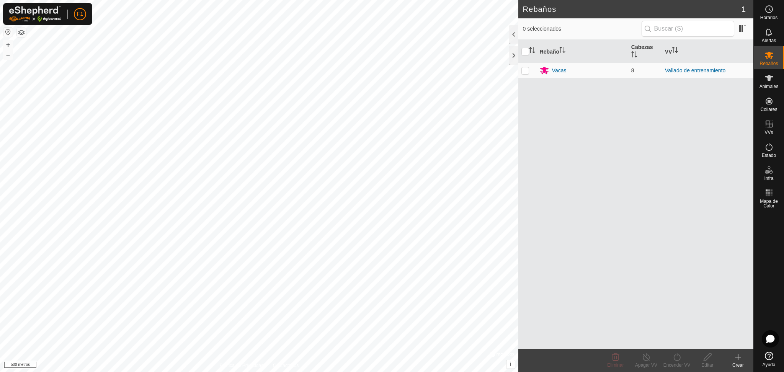
click at [557, 73] on font "Vacas" at bounding box center [559, 70] width 15 height 6
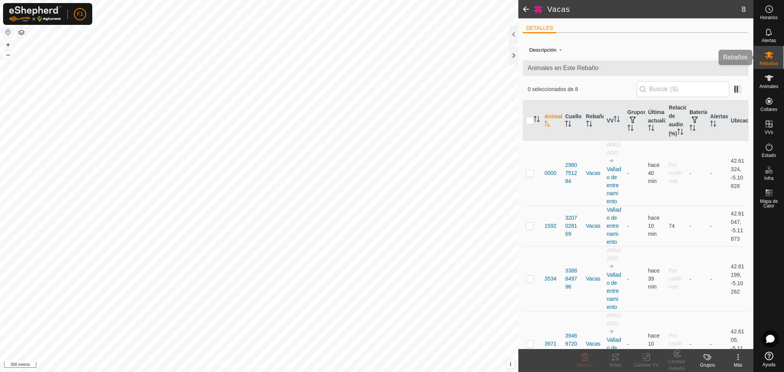
click at [769, 55] on icon at bounding box center [769, 55] width 8 height 7
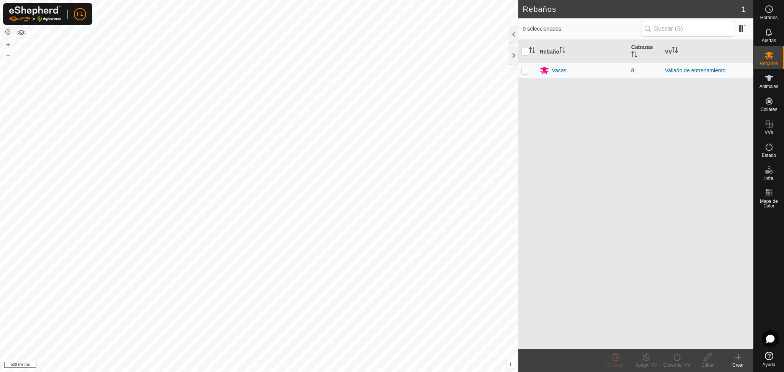
click at [528, 70] on p-checkbox at bounding box center [525, 70] width 8 height 6
checkbox input "true"
click at [709, 357] on icon at bounding box center [708, 357] width 8 height 8
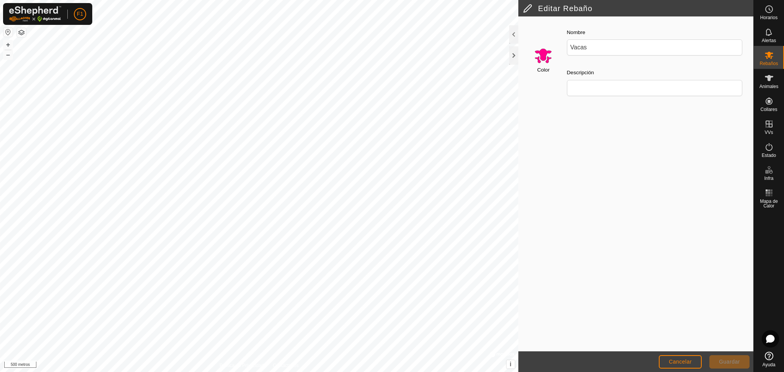
click at [548, 58] on input "Seleccione un color" at bounding box center [543, 55] width 18 height 18
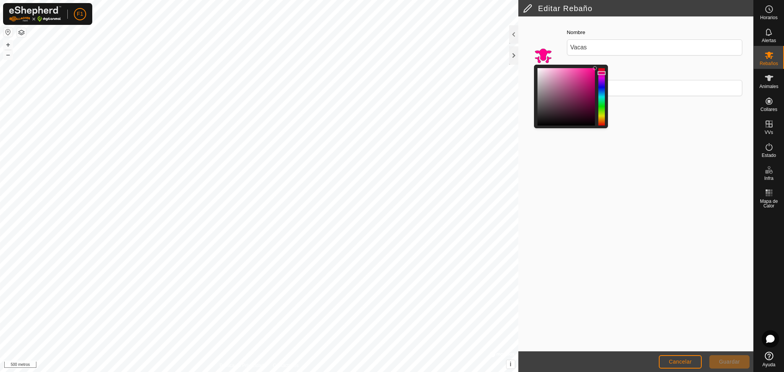
click at [602, 119] on div at bounding box center [601, 96] width 7 height 57
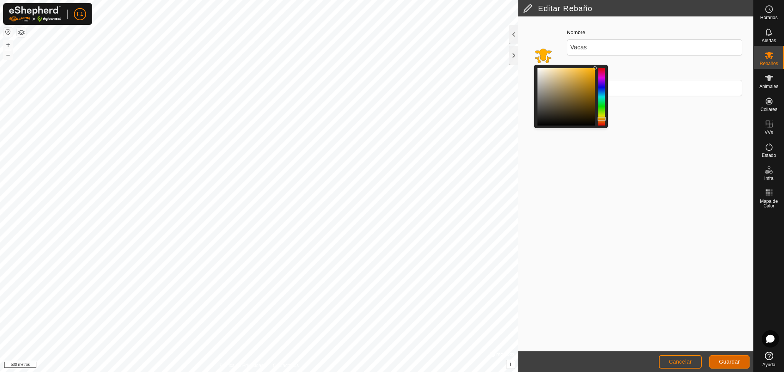
click at [731, 360] on font "Guardar" at bounding box center [729, 362] width 21 height 6
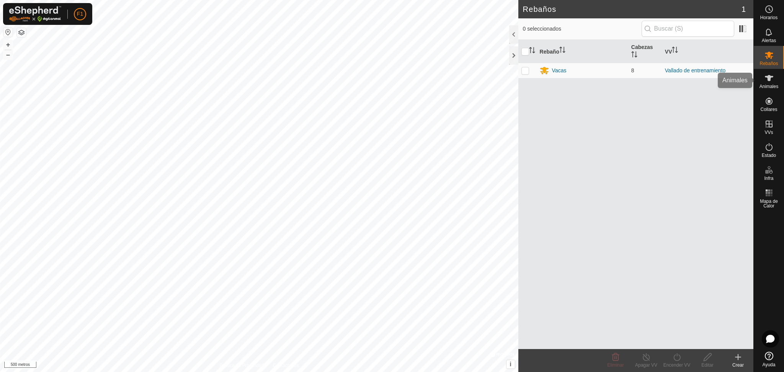
click at [767, 81] on icon at bounding box center [769, 78] width 9 height 9
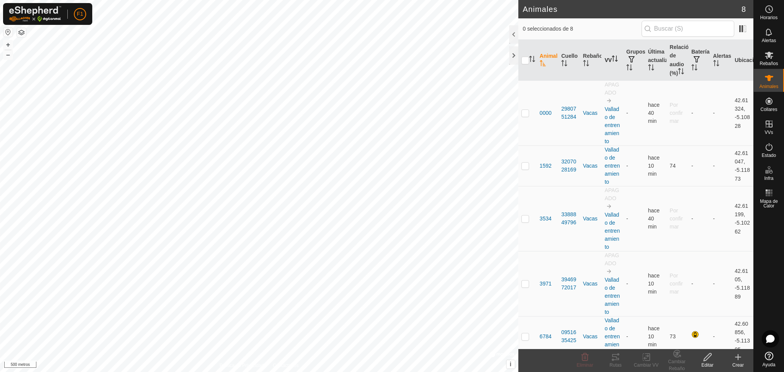
click at [609, 62] on font "VV" at bounding box center [608, 60] width 7 height 6
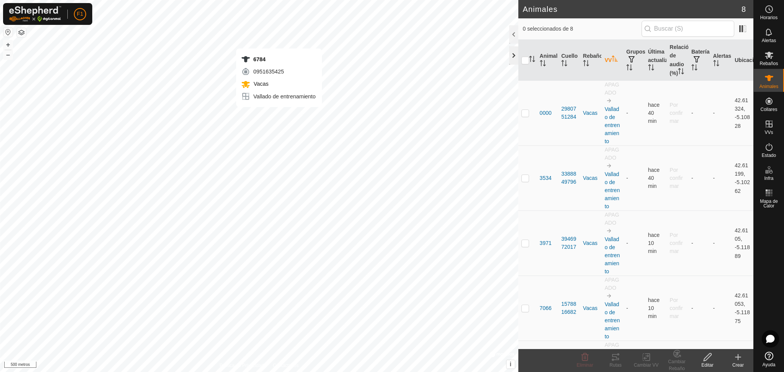
checkbox input "true"
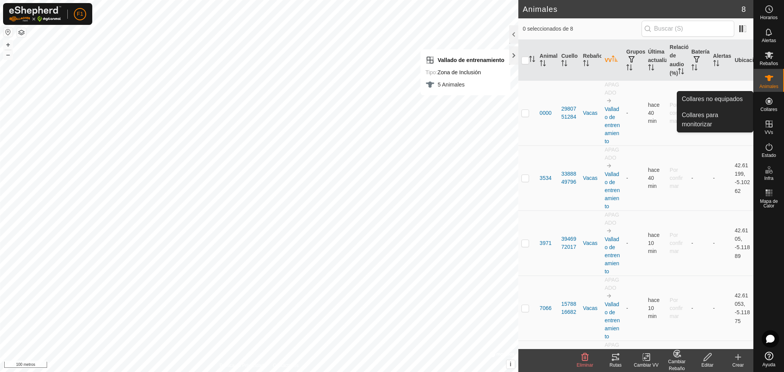
click at [773, 103] on icon at bounding box center [769, 100] width 9 height 9
click at [728, 99] on link "Collares no equipados" at bounding box center [715, 99] width 76 height 15
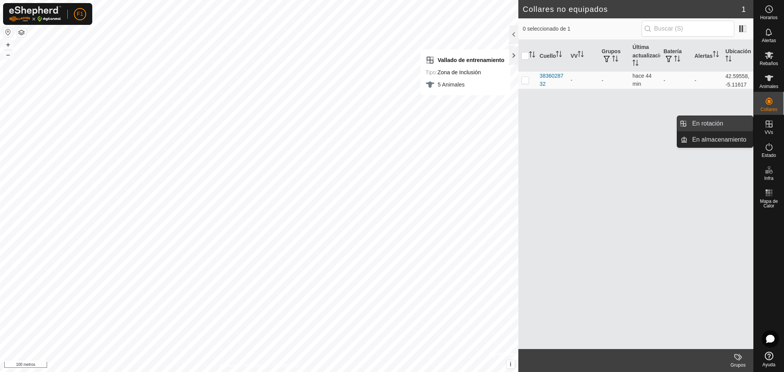
click at [721, 124] on link "En rotación" at bounding box center [720, 123] width 65 height 15
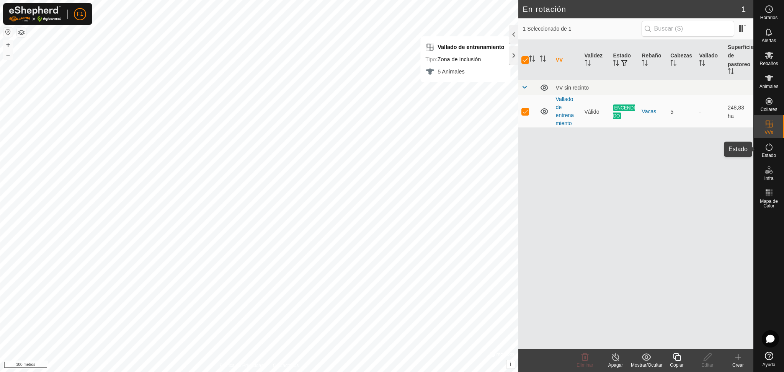
click at [772, 151] on icon at bounding box center [769, 146] width 9 height 9
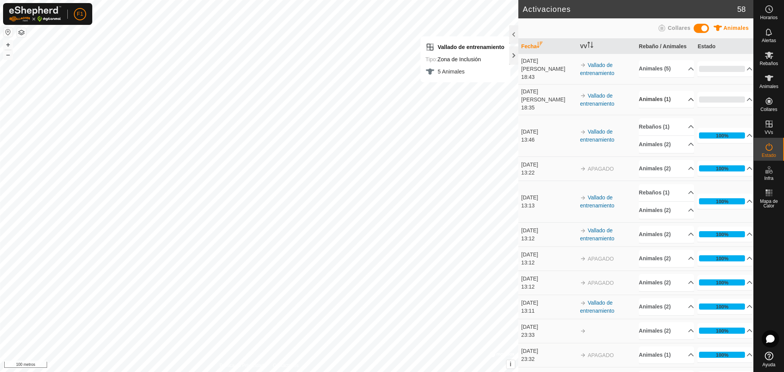
click at [675, 95] on p-accordion-header "Animales (1)" at bounding box center [666, 99] width 55 height 17
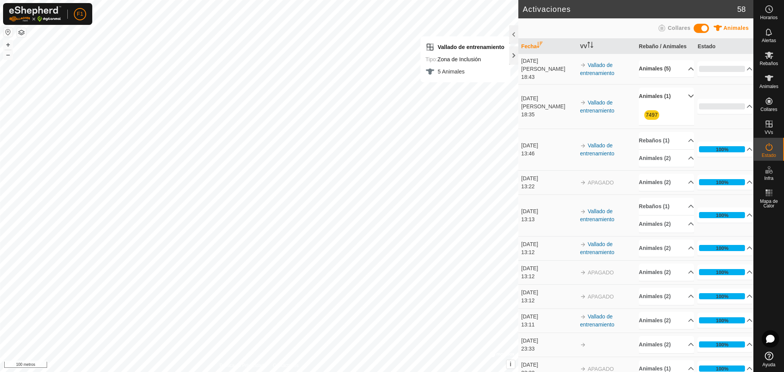
click at [682, 65] on p-accordion-header "Animales (5)" at bounding box center [666, 68] width 55 height 17
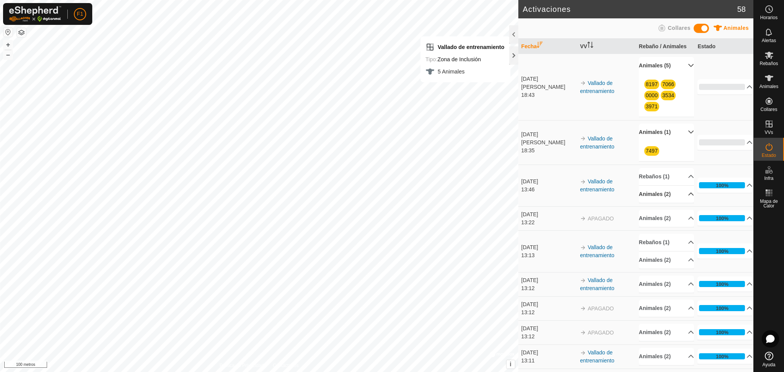
click at [677, 199] on p-accordion-header "Animales (2)" at bounding box center [666, 194] width 55 height 17
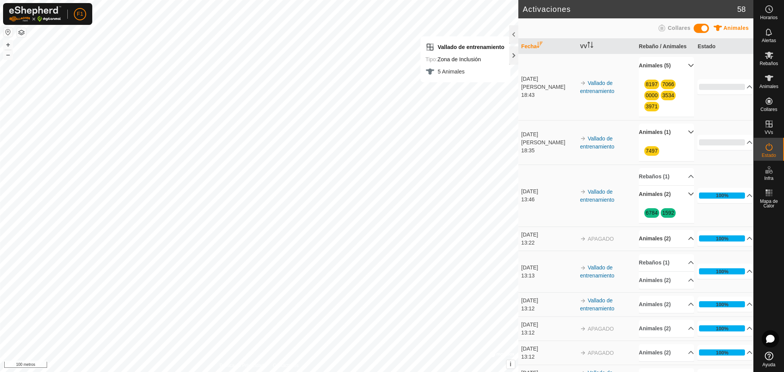
click at [678, 238] on p-accordion-header "Animales (2)" at bounding box center [666, 238] width 55 height 17
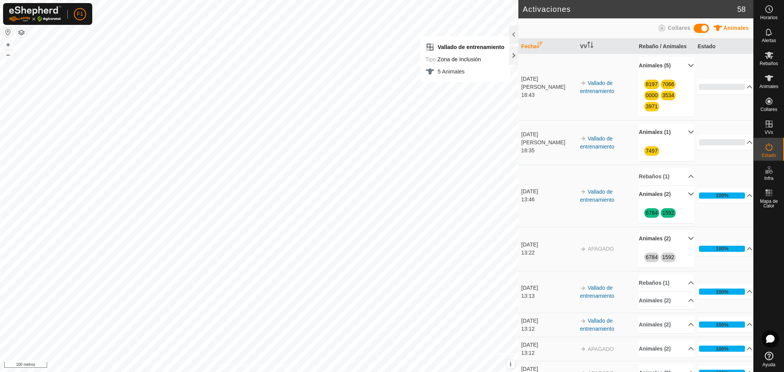
click at [678, 238] on p-accordion-header "Animales (2)" at bounding box center [666, 238] width 55 height 17
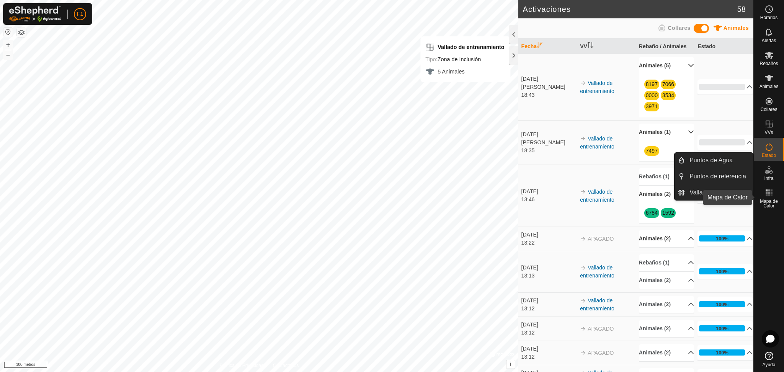
click at [769, 200] on font "Mapa de Calor" at bounding box center [769, 204] width 18 height 10
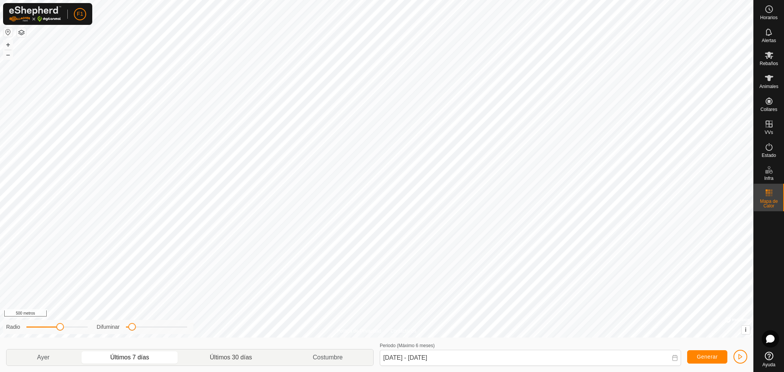
click at [222, 358] on p-togglebutton "Últimos 30 días" at bounding box center [231, 358] width 103 height 16
type input "23 Jul, 2025 - 21 Aug, 2025"
click at [711, 355] on font "Generar" at bounding box center [707, 357] width 21 height 6
click at [742, 360] on span "button" at bounding box center [740, 357] width 6 height 6
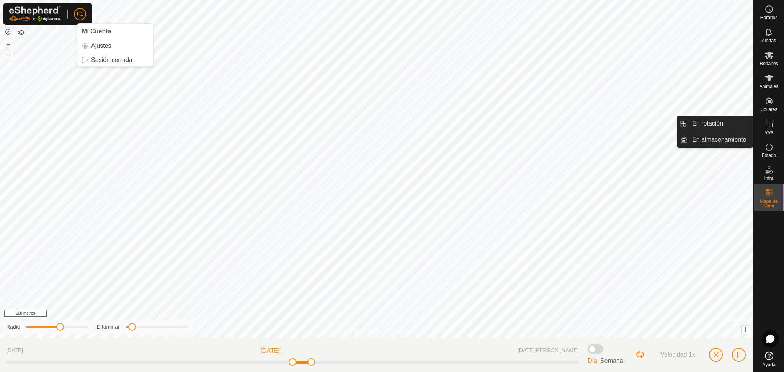
click at [771, 124] on icon at bounding box center [769, 124] width 7 height 7
click at [768, 124] on icon at bounding box center [769, 124] width 7 height 7
click at [727, 144] on link "En almacenamiento" at bounding box center [720, 139] width 65 height 15
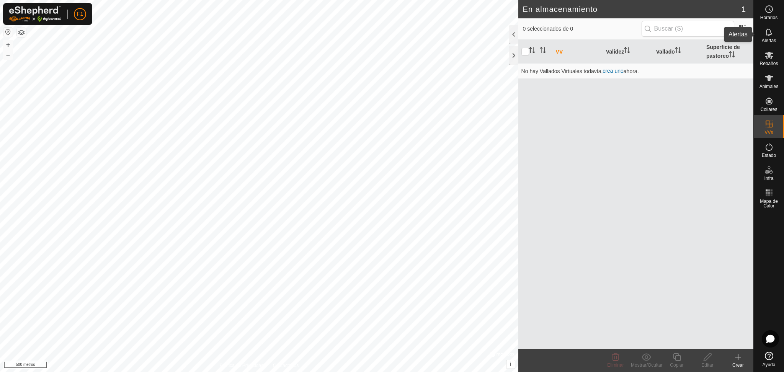
click at [769, 34] on icon at bounding box center [769, 31] width 6 height 7
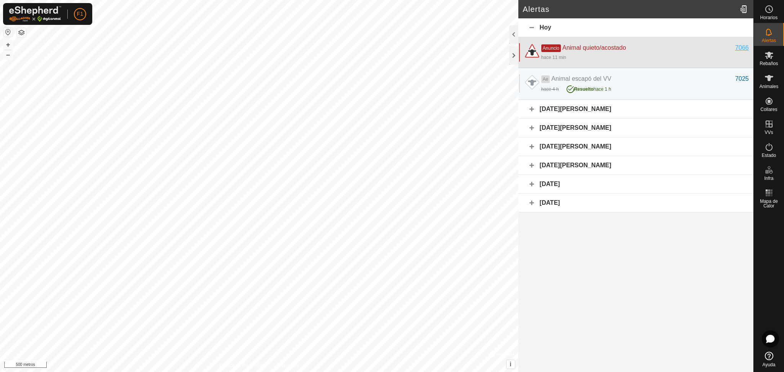
click at [746, 45] on font "7066" at bounding box center [742, 47] width 14 height 7
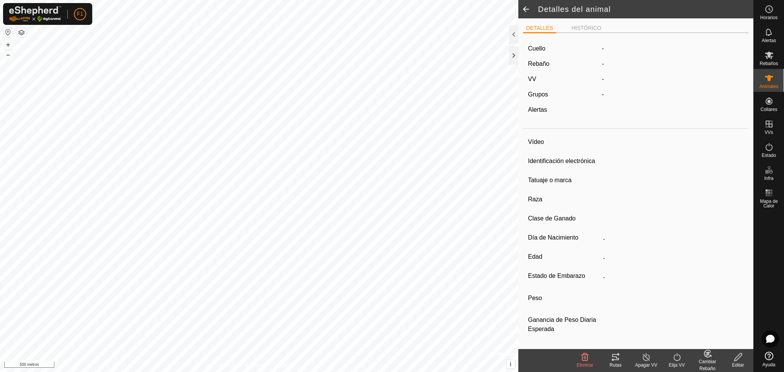
type input "7066"
type input "000060307537066"
type input "-"
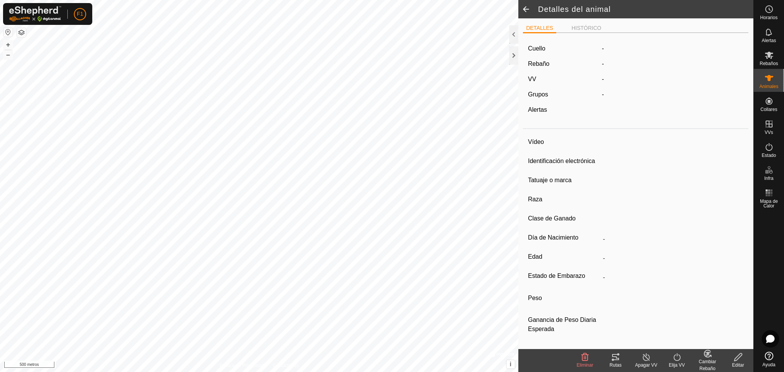
type input "03/2016"
type input "9 years 7 months"
type input "0 kg"
type input "-"
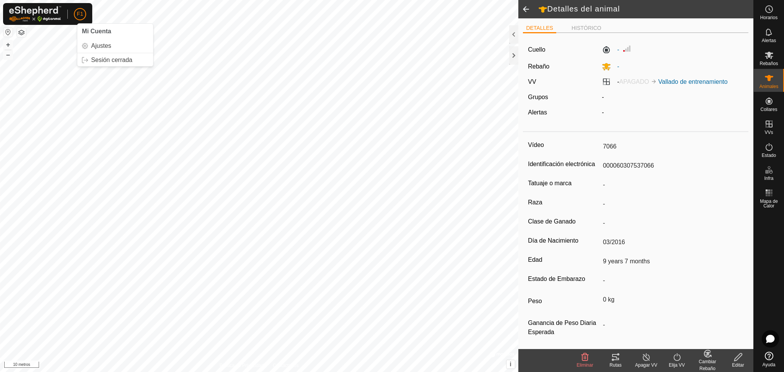
click at [76, 20] on div "F1" at bounding box center [80, 14] width 12 height 12
click at [99, 61] on link "Sesión cerrada" at bounding box center [115, 60] width 76 height 12
